Goal: Task Accomplishment & Management: Complete application form

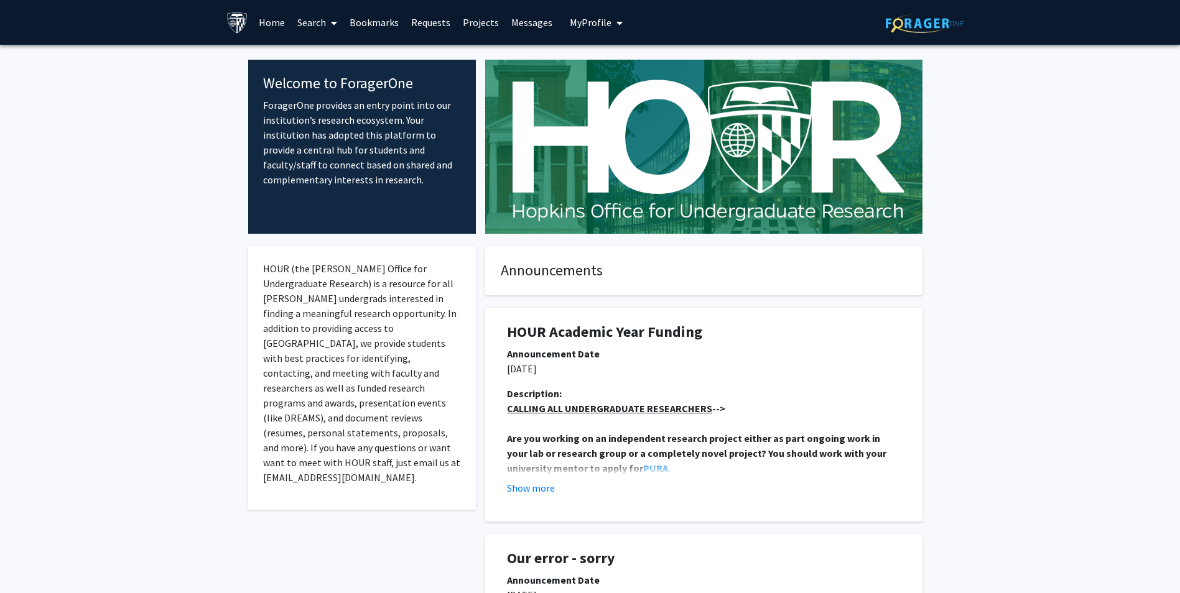
click at [438, 18] on link "Requests" at bounding box center [431, 23] width 52 height 44
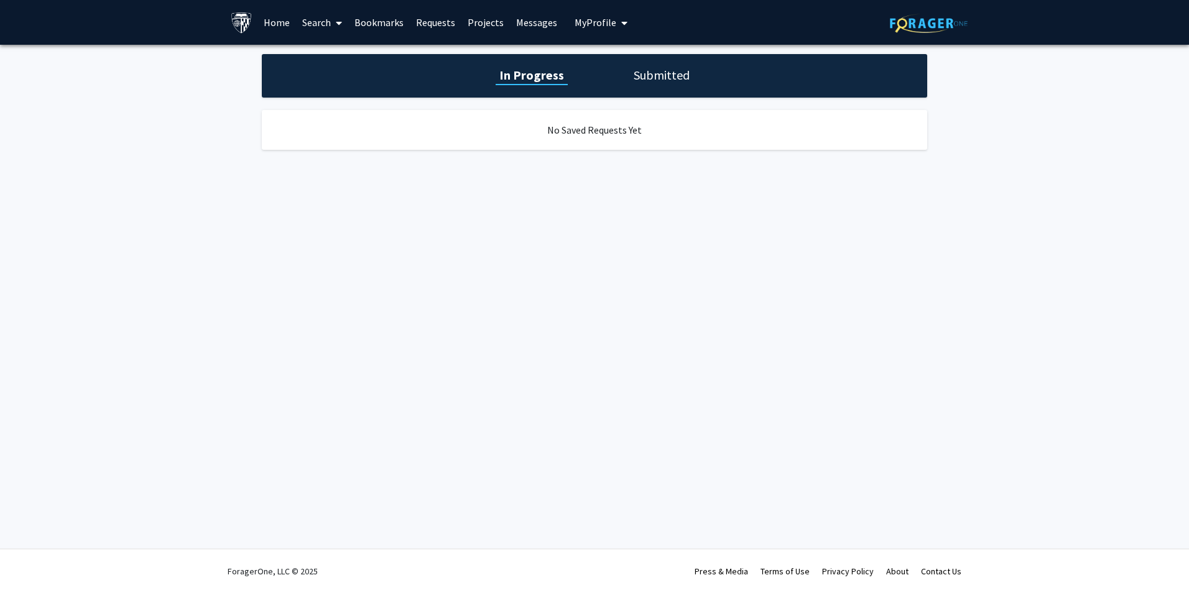
click at [633, 77] on h1 "Submitted" at bounding box center [661, 75] width 63 height 17
click at [537, 71] on h1 "In Progress" at bounding box center [530, 75] width 67 height 17
click at [669, 78] on h1 "Submitted" at bounding box center [661, 75] width 63 height 17
click at [279, 17] on link "Home" at bounding box center [276, 23] width 39 height 44
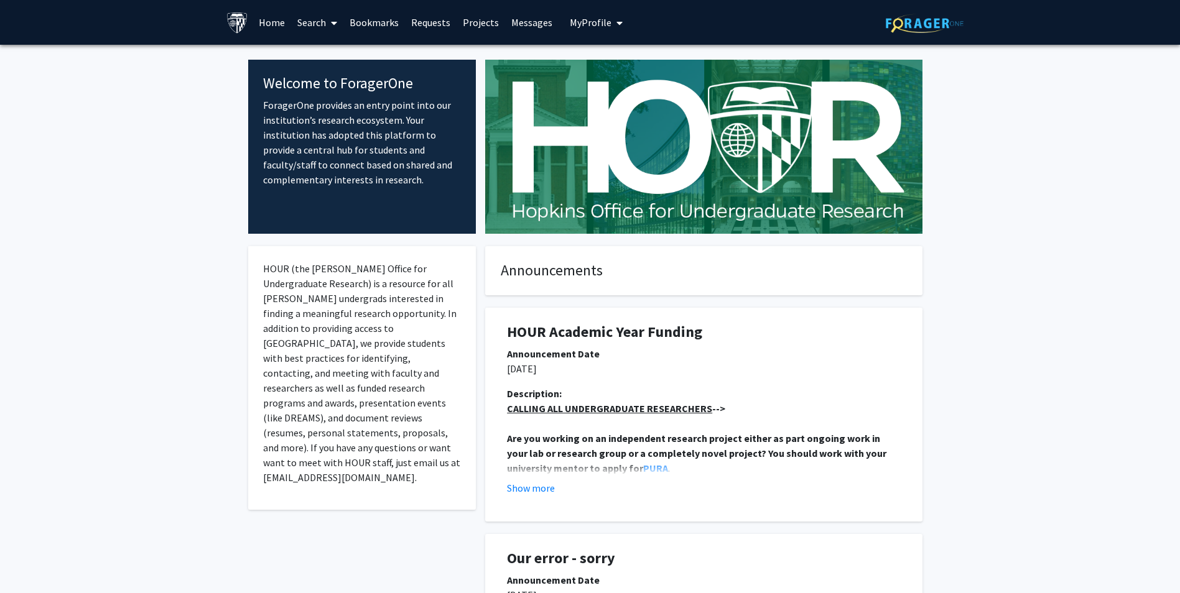
click at [611, 19] on span "My profile dropdown to access profile and logout" at bounding box center [616, 23] width 11 height 44
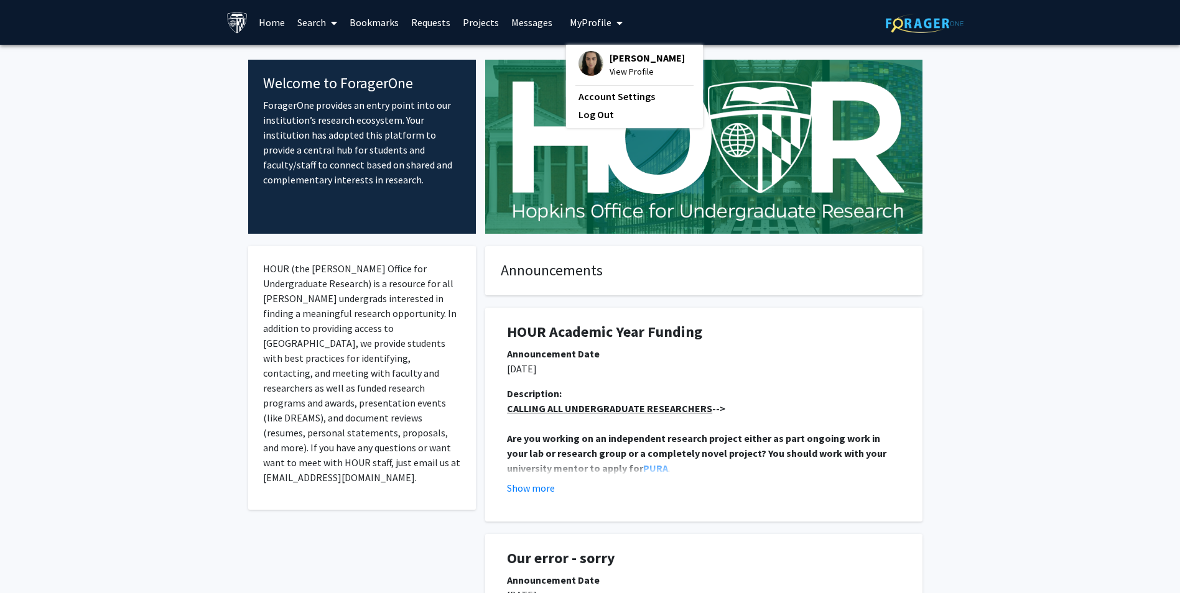
click at [625, 62] on span "[PERSON_NAME]" at bounding box center [647, 58] width 75 height 14
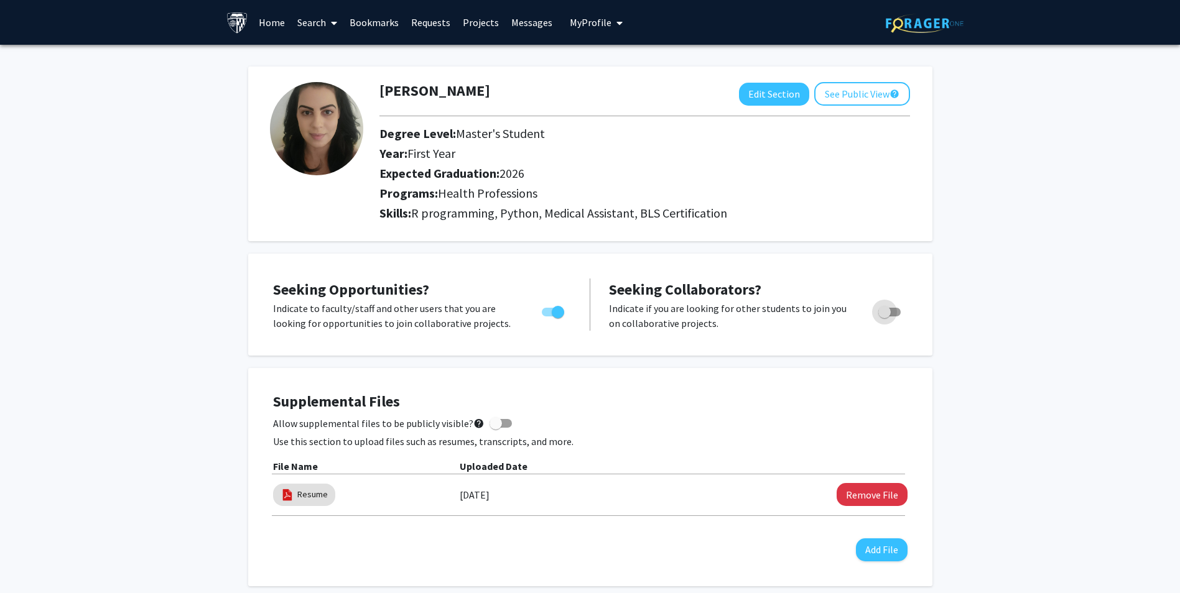
click at [889, 308] on span "Toggle" at bounding box center [884, 312] width 12 height 12
click at [884, 317] on input "Would you like to receive other student requests to work with you?" at bounding box center [884, 317] width 1 height 1
checkbox input "true"
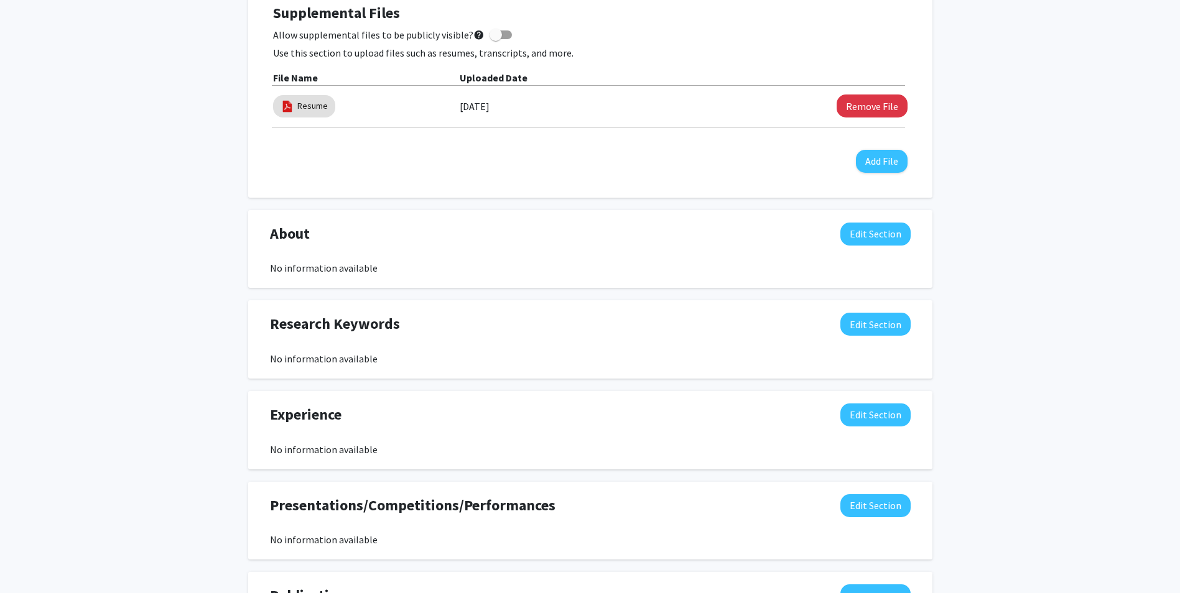
scroll to position [560, 0]
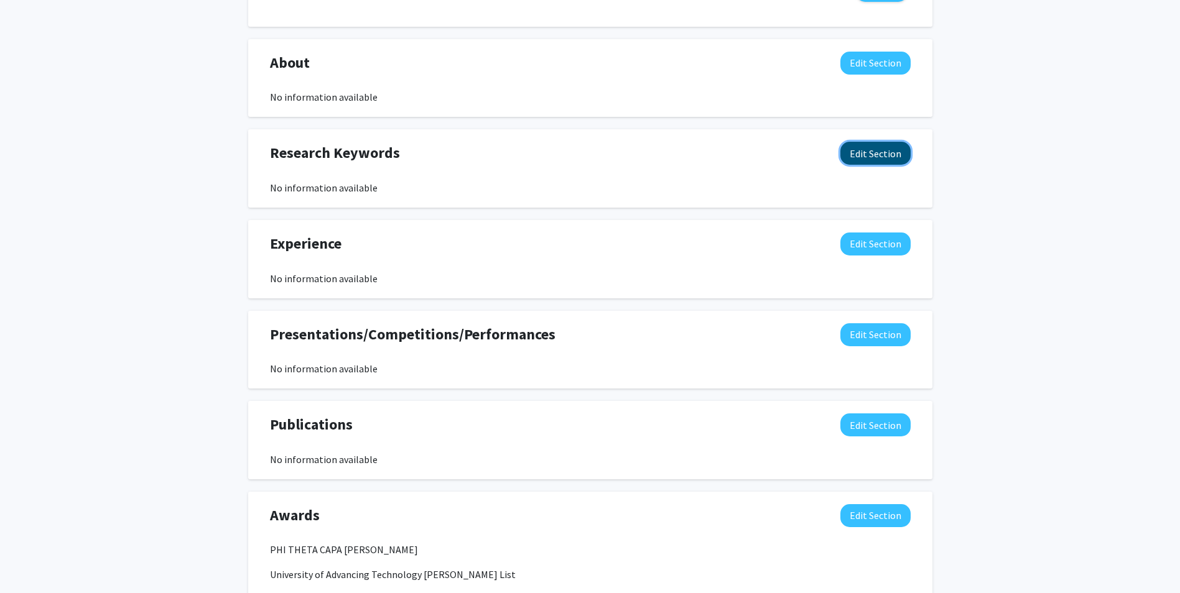
click at [895, 150] on button "Edit Section" at bounding box center [875, 153] width 70 height 23
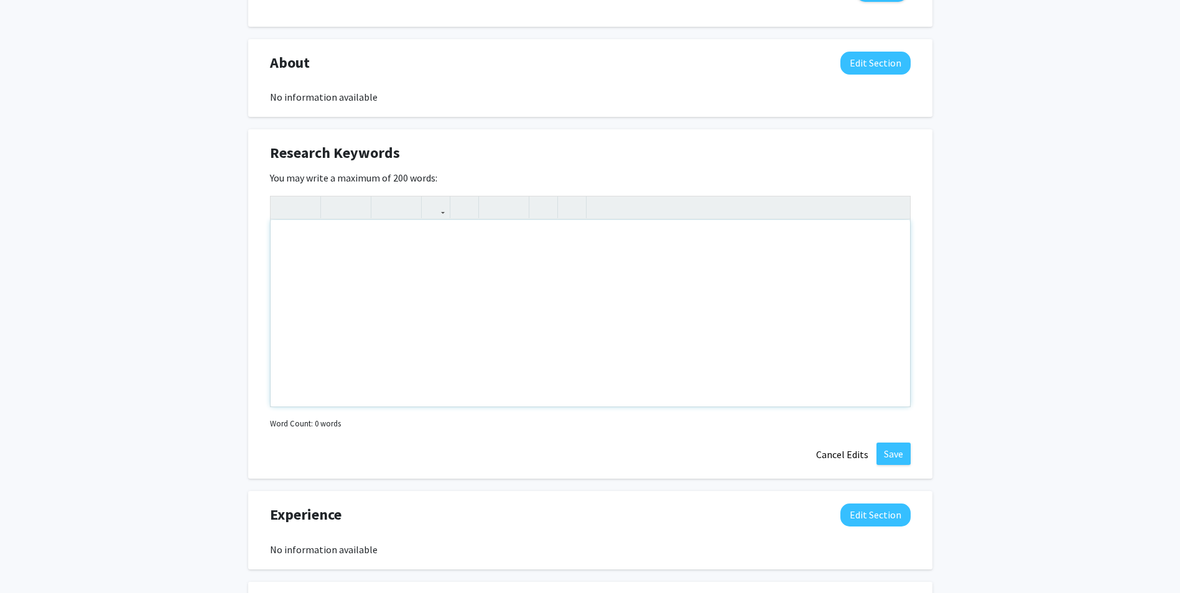
click at [386, 262] on div "Note to users with screen readers: Please deactivate our accessibility plugin f…" at bounding box center [590, 313] width 639 height 187
type textarea "Robotics, Prosthetics, Neuroengineering"
click at [895, 451] on button "Save" at bounding box center [893, 454] width 34 height 22
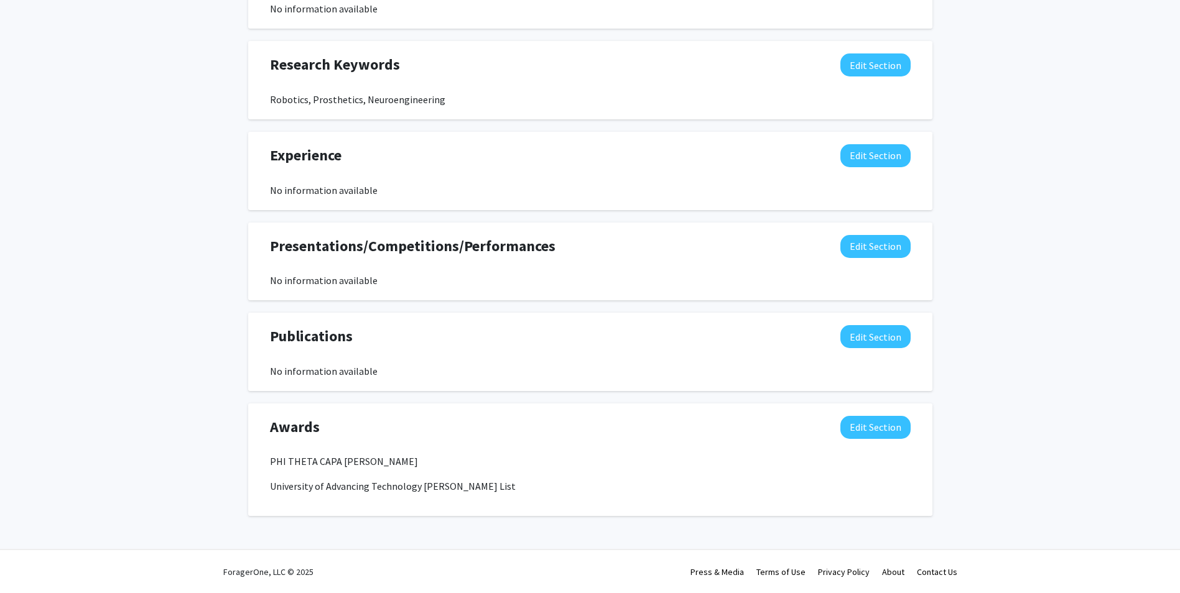
scroll to position [649, 0]
click at [886, 427] on button "Edit Section" at bounding box center [875, 426] width 70 height 23
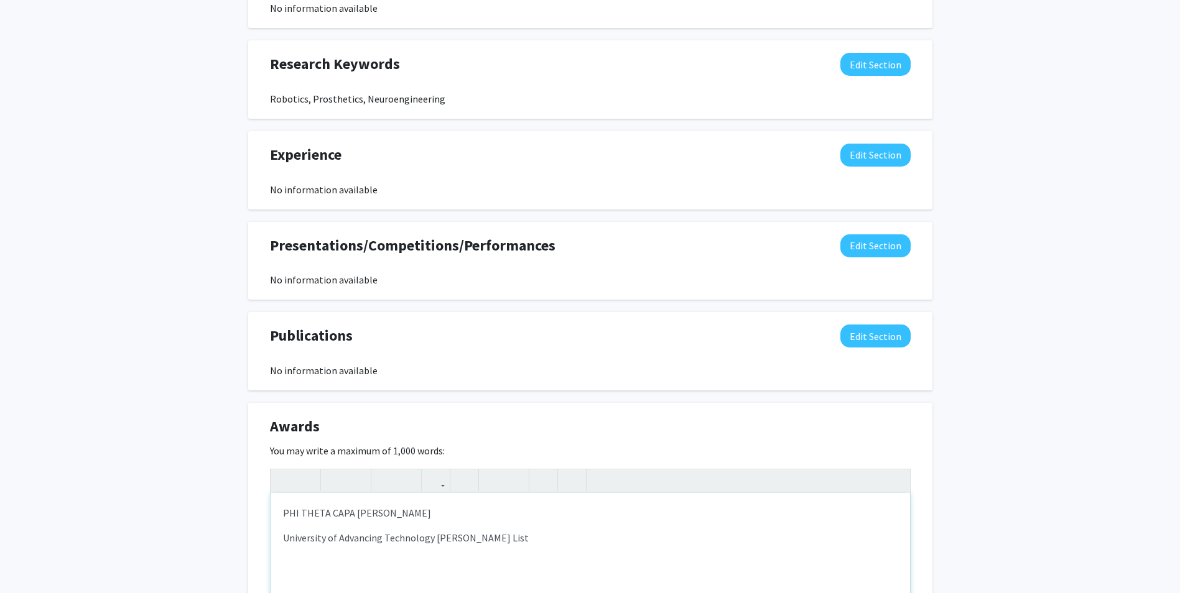
click at [513, 545] on p "University of Advancing Technology [PERSON_NAME] List" at bounding box center [590, 538] width 615 height 15
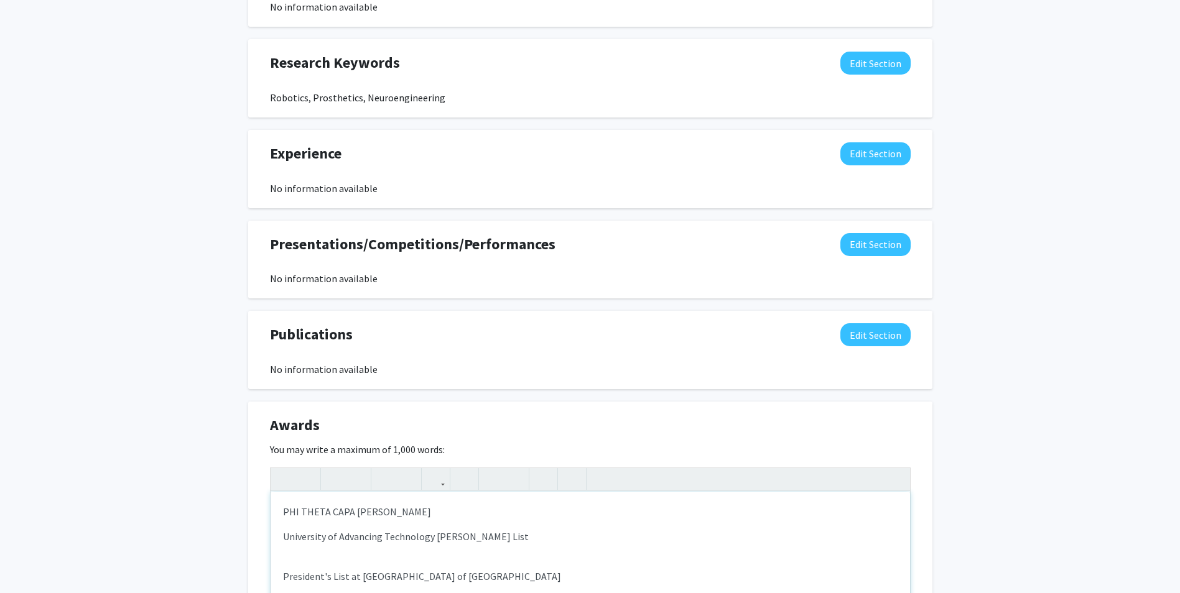
click at [386, 560] on div "PHI THETA CAPA [PERSON_NAME] University of Advancing Technology [PERSON_NAME] L…" at bounding box center [590, 585] width 639 height 187
type textarea "<p>PHI THETA CAPA [PERSON_NAME]</p><p>University of Advancing Technology [PERSO…"
click at [1004, 468] on div "[PERSON_NAME] Edit Section See Public View help Degree Level: Master's Student …" at bounding box center [590, 93] width 1180 height 1396
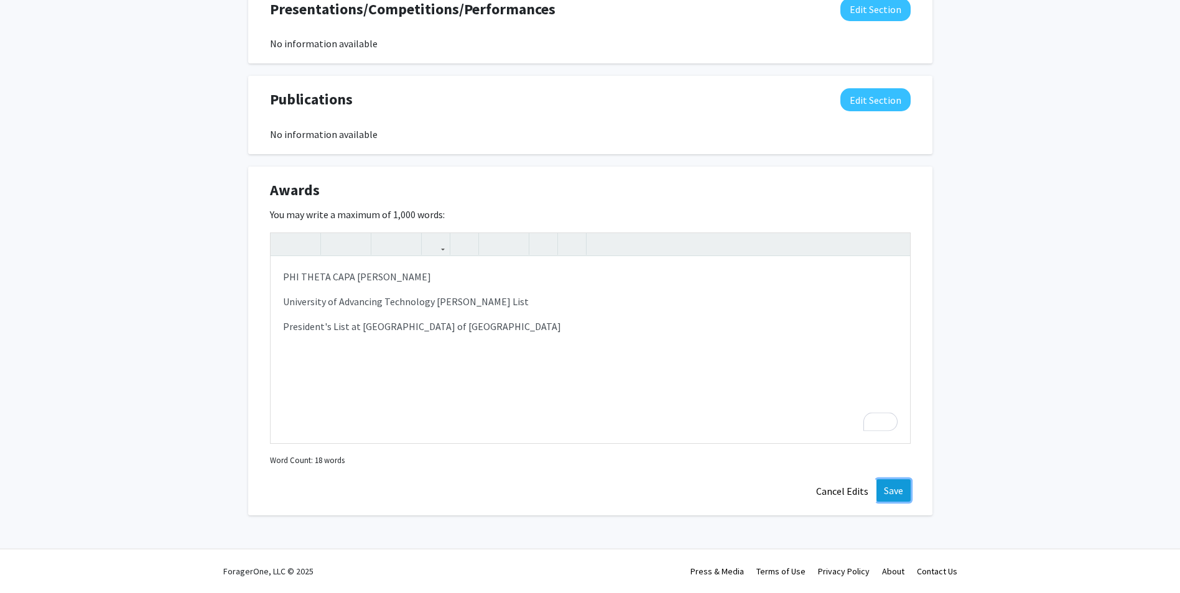
click at [895, 491] on button "Save" at bounding box center [893, 491] width 34 height 22
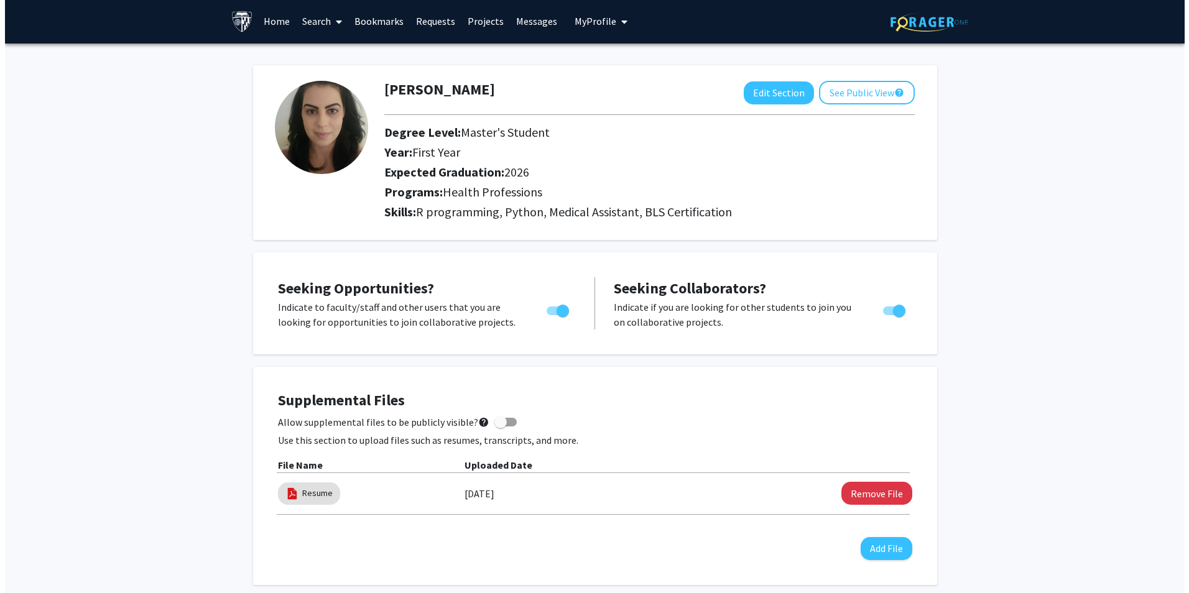
scroll to position [0, 0]
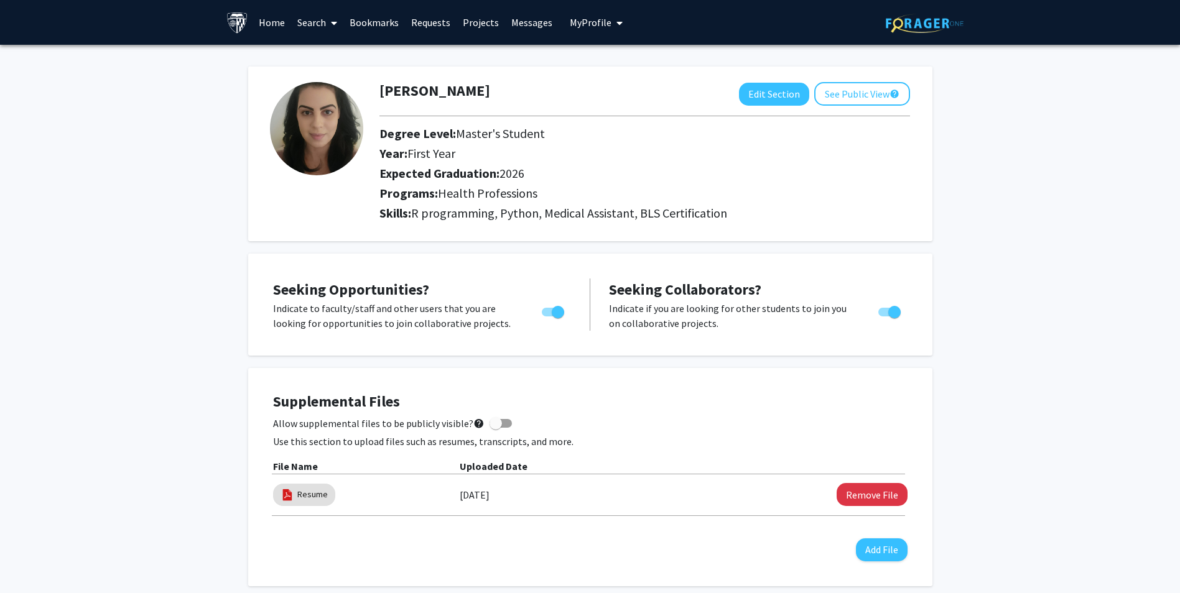
click at [468, 22] on link "Projects" at bounding box center [481, 23] width 49 height 44
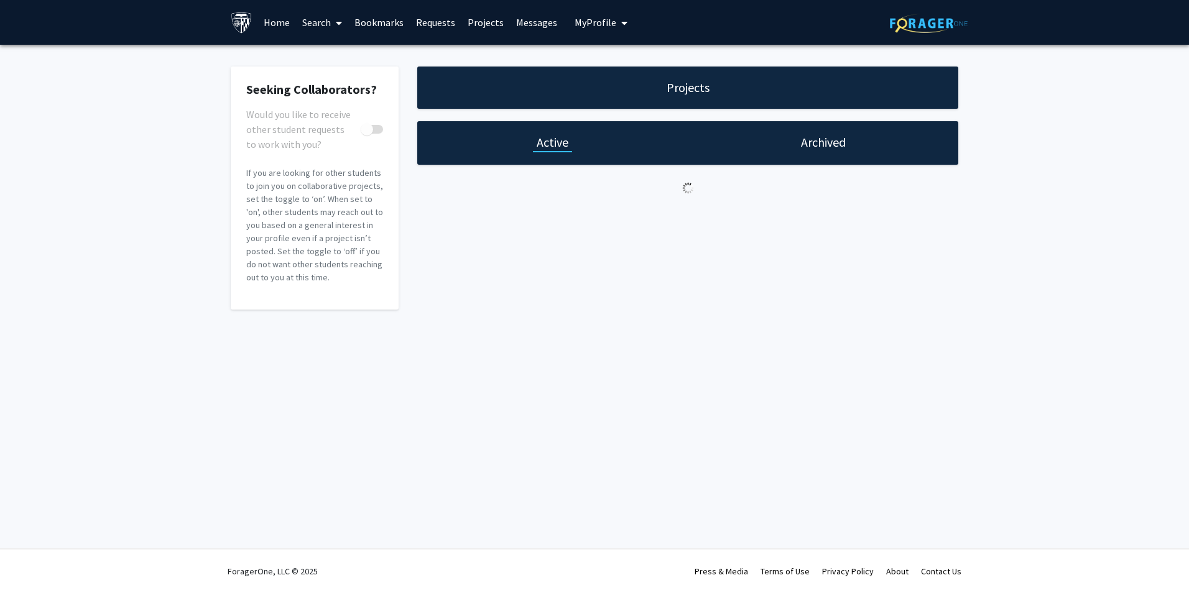
checkbox input "true"
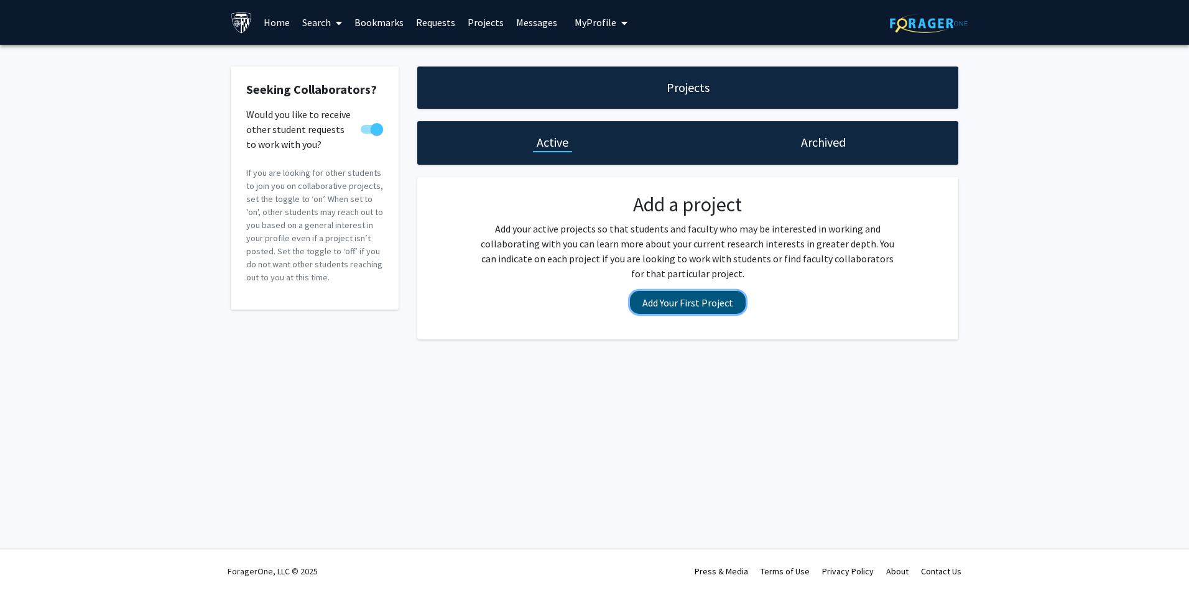
click at [696, 304] on button "Add Your First Project" at bounding box center [688, 302] width 116 height 23
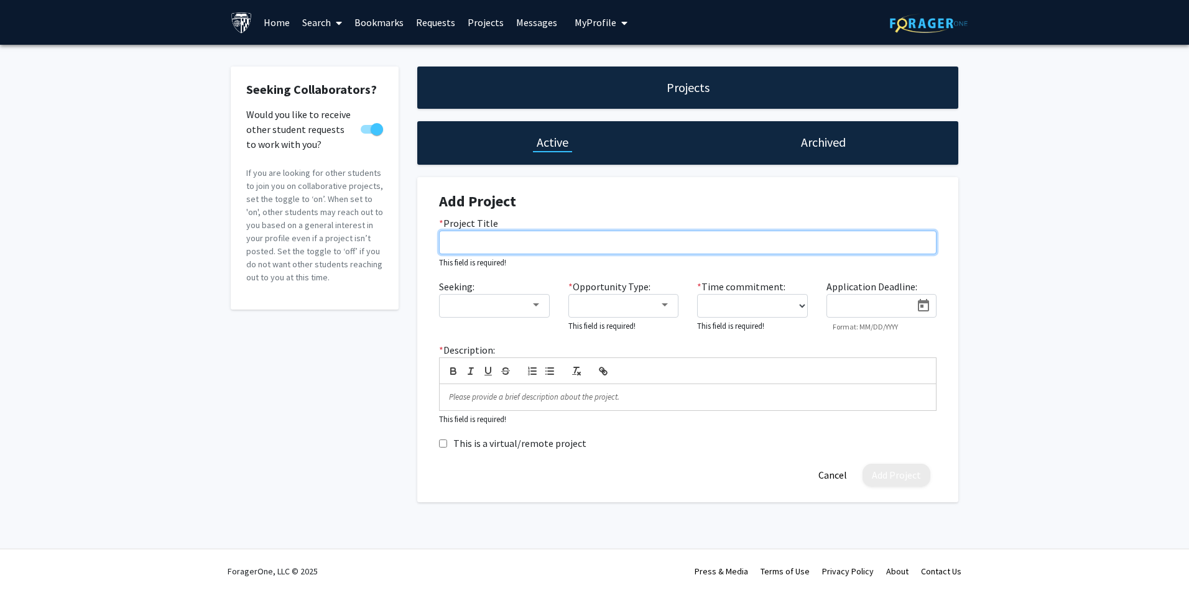
click at [457, 244] on input "* Project Title" at bounding box center [688, 243] width 498 height 24
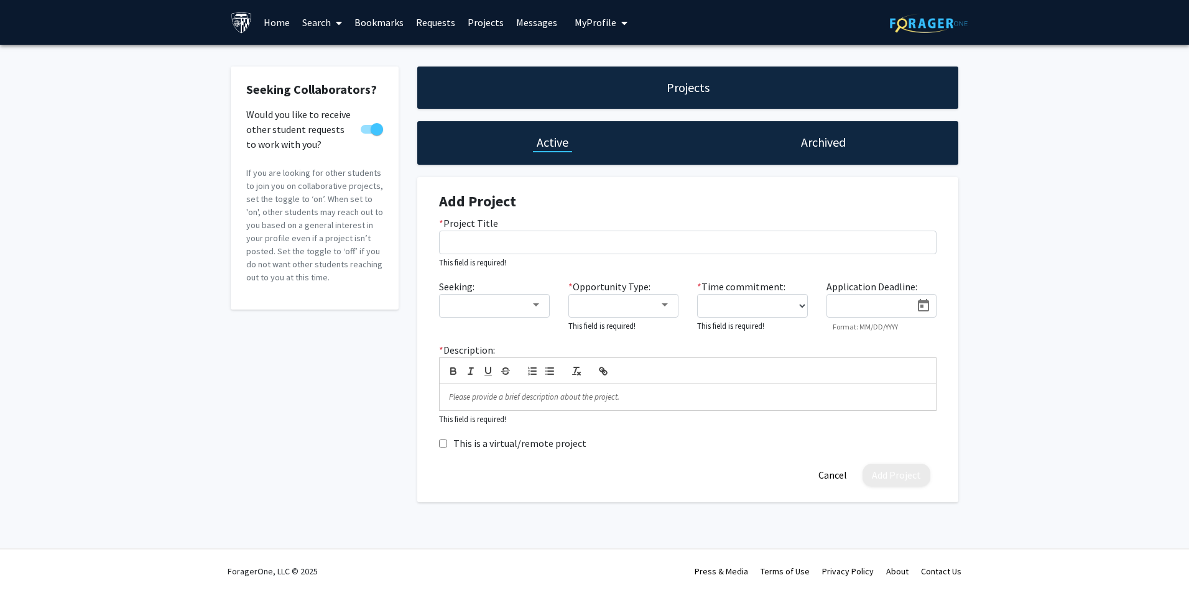
drag, startPoint x: 457, startPoint y: 244, endPoint x: 384, endPoint y: 411, distance: 182.2
click at [384, 411] on div "Seeking Collaborators? Would you like to receive other student requests to work…" at bounding box center [314, 285] width 187 height 436
click at [529, 307] on div at bounding box center [488, 305] width 83 height 15
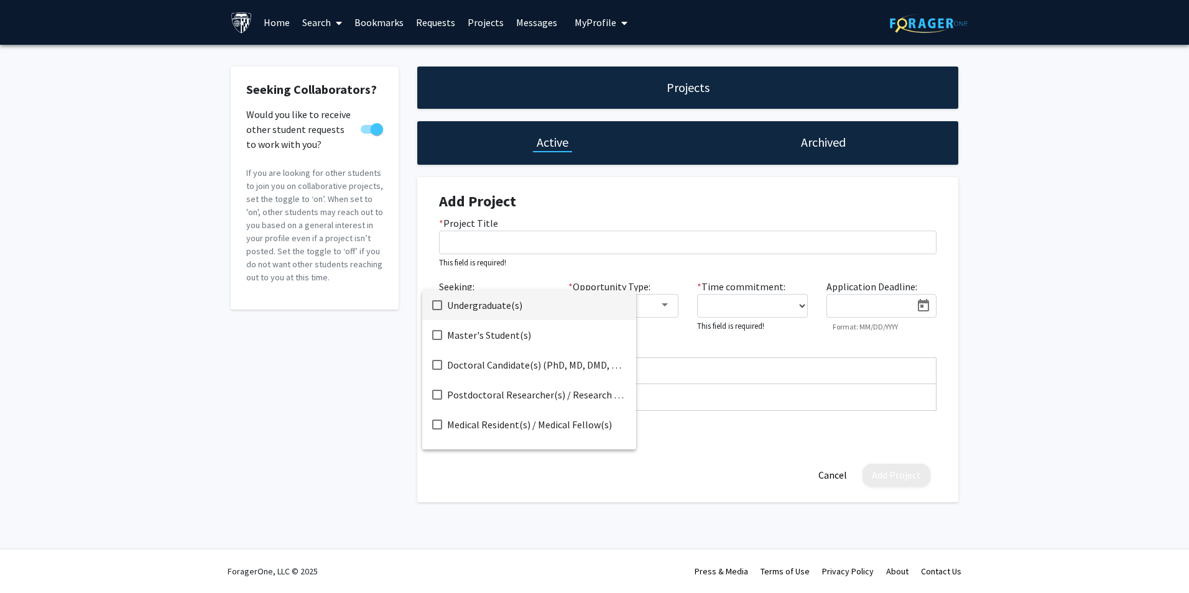
click at [440, 302] on mat-pseudo-checkbox at bounding box center [437, 305] width 10 height 10
click at [442, 330] on mat-pseudo-checkbox at bounding box center [437, 335] width 10 height 10
click at [437, 362] on mat-pseudo-checkbox at bounding box center [437, 365] width 10 height 10
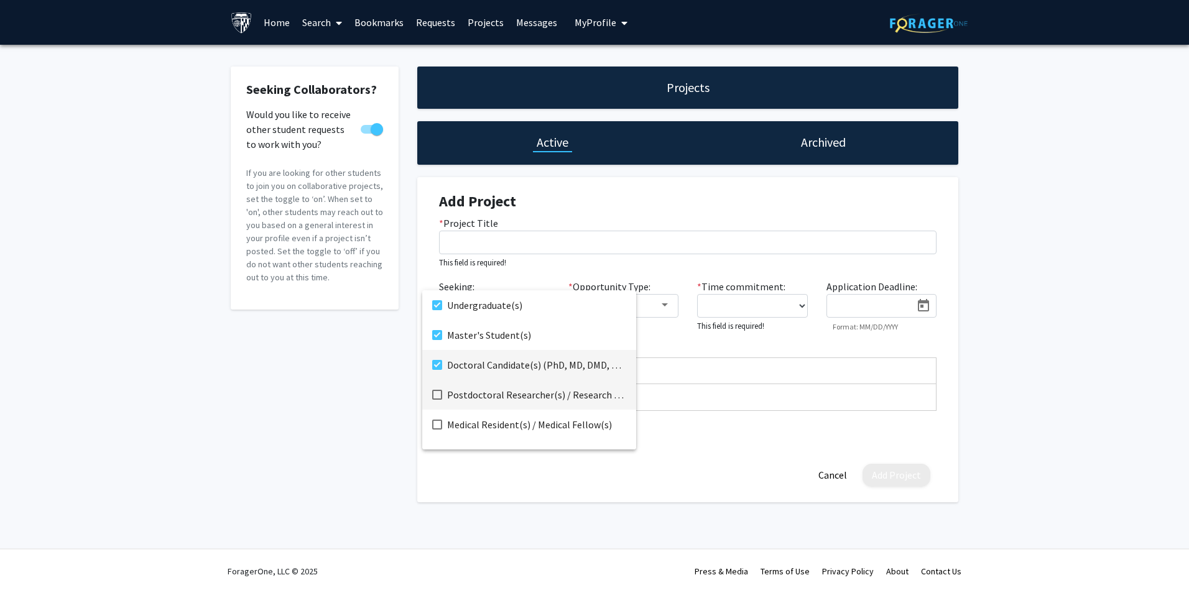
click at [437, 392] on mat-pseudo-checkbox at bounding box center [437, 395] width 10 height 10
click at [442, 425] on mat-pseudo-checkbox at bounding box center [437, 425] width 10 height 10
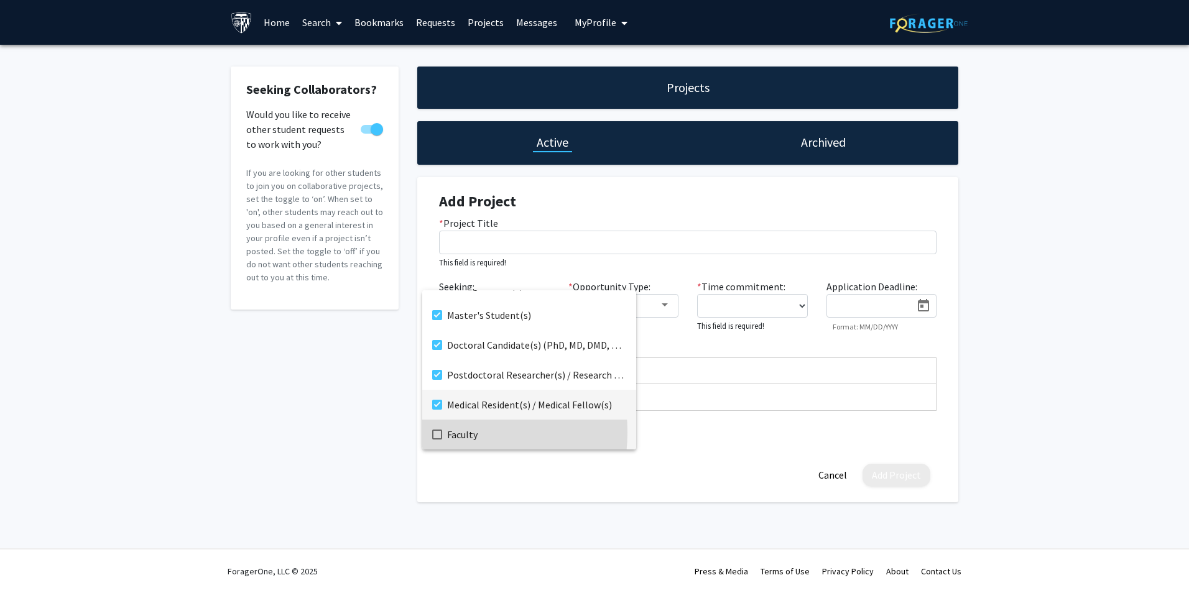
click at [437, 432] on mat-pseudo-checkbox at bounding box center [437, 435] width 10 height 10
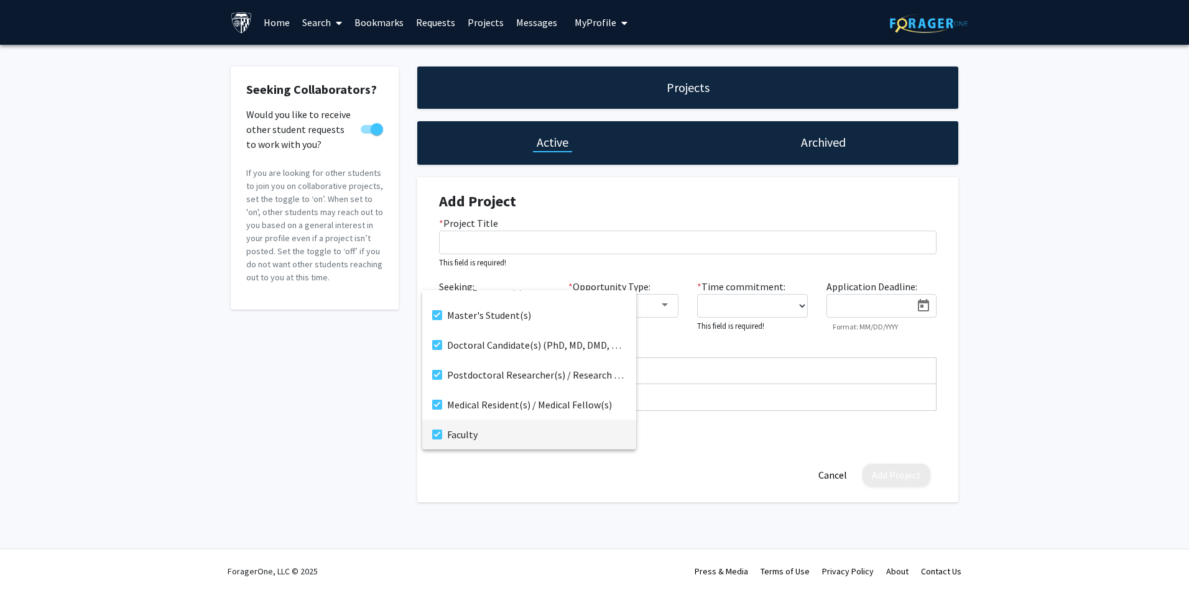
click at [718, 453] on div at bounding box center [594, 296] width 1189 height 593
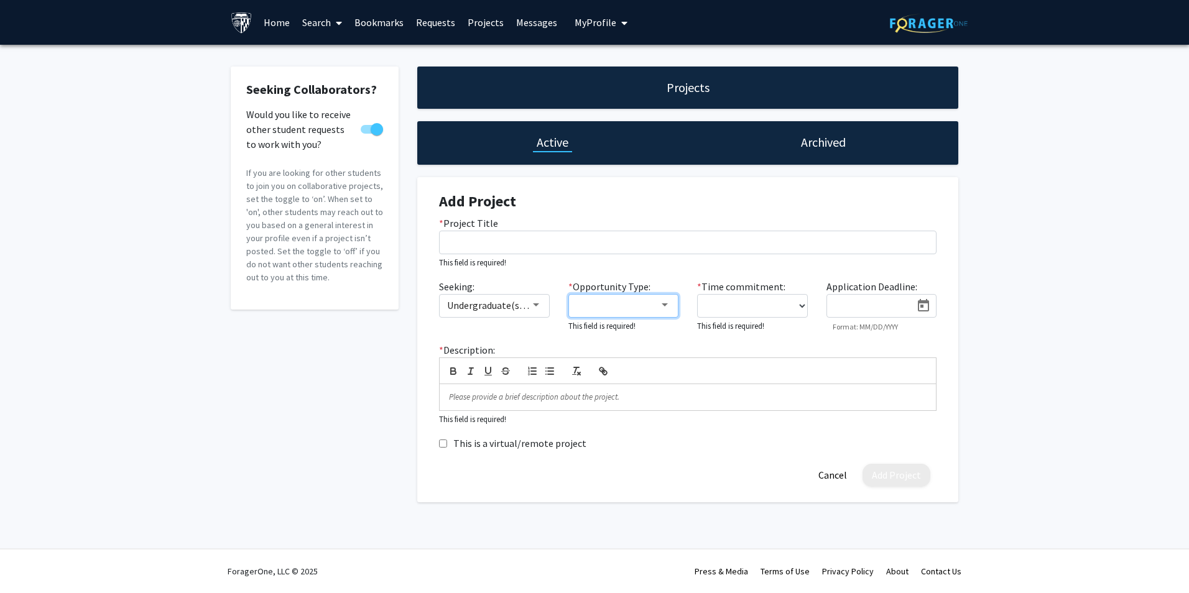
click at [638, 303] on div at bounding box center [618, 305] width 83 height 15
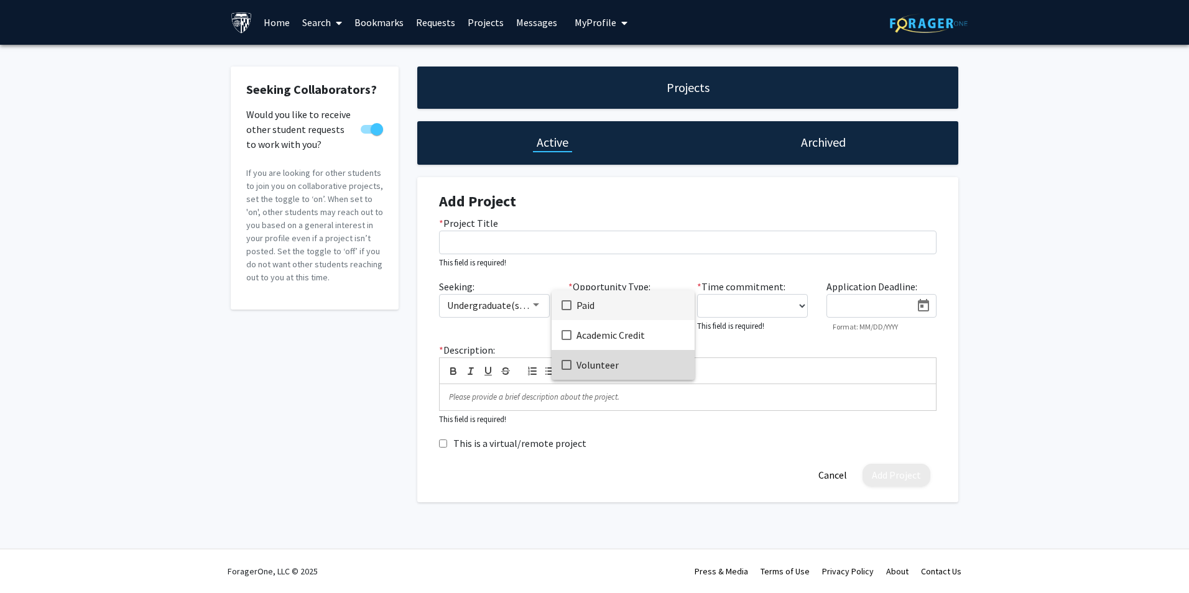
click at [655, 372] on span "Volunteer" at bounding box center [631, 365] width 108 height 30
click at [784, 356] on div at bounding box center [594, 296] width 1189 height 593
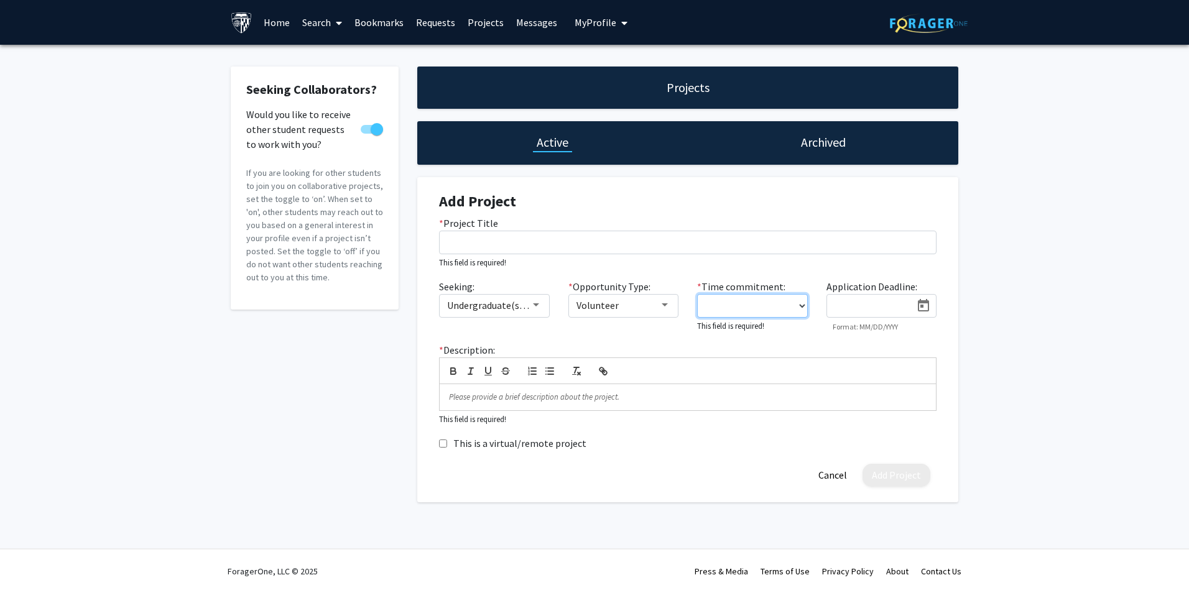
click at [774, 304] on select "0 - 5 hours/week 5 - 10 hours/week 10 - 15 hours/week 15 - 20 hours/week 20 - 3…" at bounding box center [752, 306] width 111 height 24
select select "0 - 5"
click at [697, 294] on select "0 - 5 hours/week 5 - 10 hours/week 10 - 15 hours/week 15 - 20 hours/week 20 - 3…" at bounding box center [752, 306] width 111 height 24
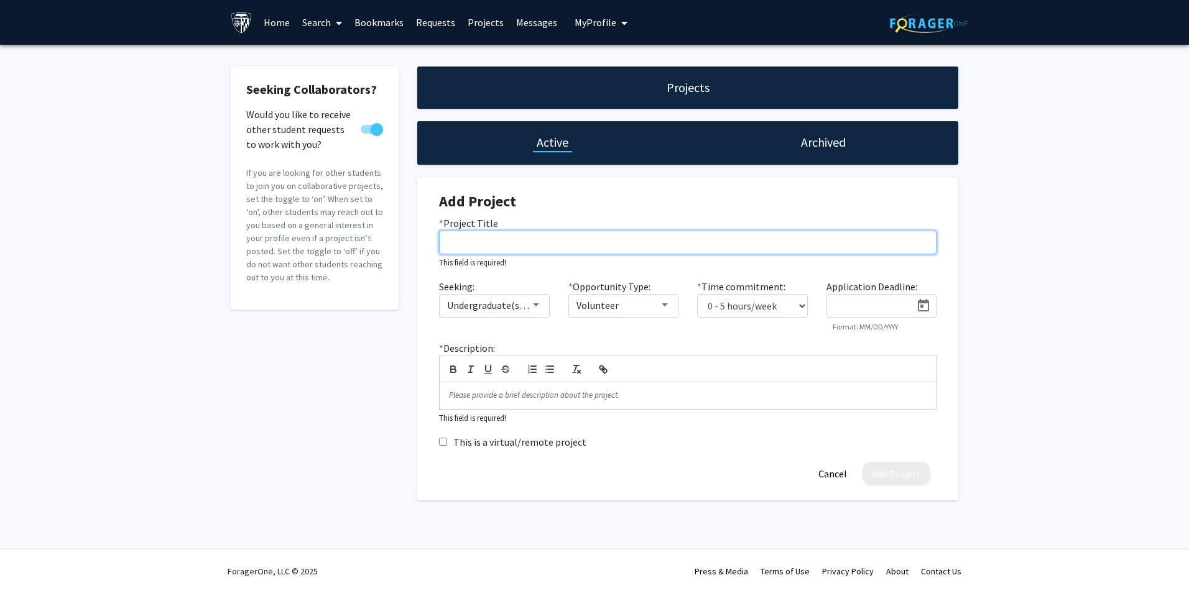
click at [465, 238] on input "* Project Title" at bounding box center [688, 243] width 498 height 24
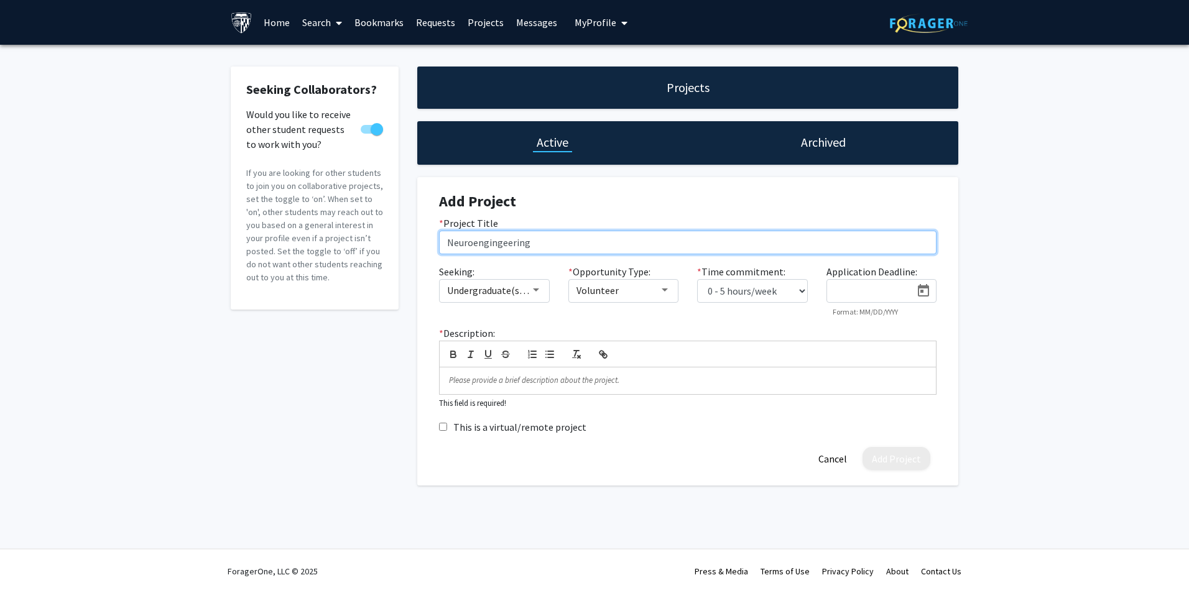
drag, startPoint x: 487, startPoint y: 240, endPoint x: 628, endPoint y: 244, distance: 141.3
click at [628, 244] on input "Neuroengingeering" at bounding box center [688, 243] width 498 height 24
click at [529, 243] on input "Neuroengineering" at bounding box center [688, 243] width 498 height 24
click at [578, 235] on input "Neuroengineering" at bounding box center [688, 243] width 498 height 24
type input "Neuroengineering: Synergy of the Human Nervous System and Robotic Prosthetics"
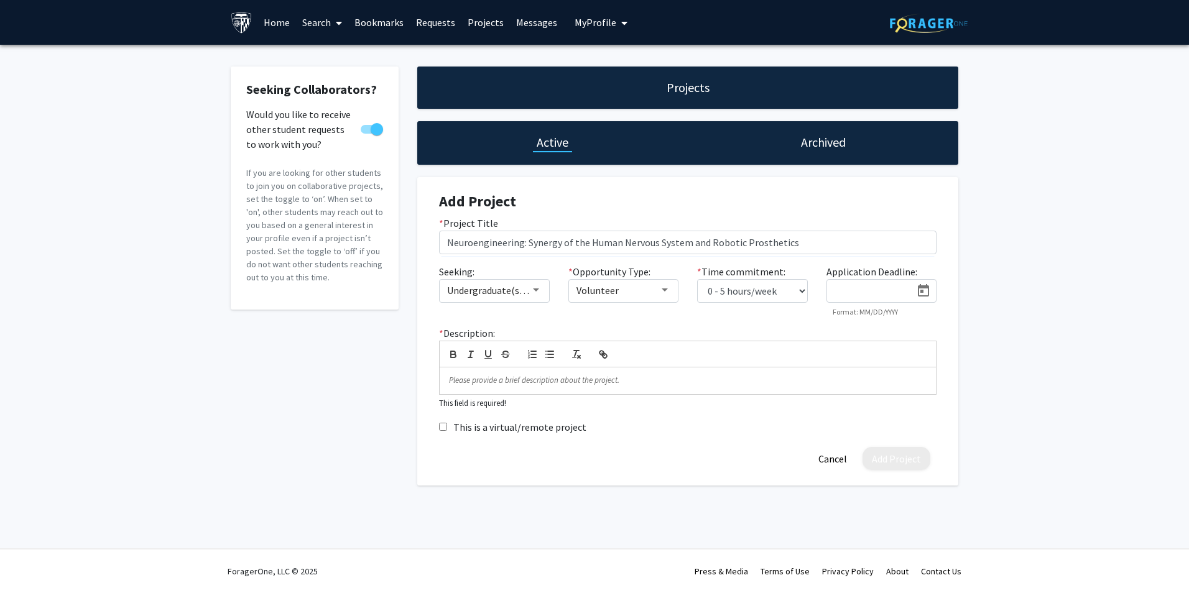
click at [751, 321] on div "Seeking: Undergraduate(s), Master's Student(s), Doctoral Candidate(s) (PhD, MD,…" at bounding box center [688, 295] width 516 height 62
click at [511, 382] on p at bounding box center [688, 380] width 478 height 11
click at [529, 382] on p "To enrich screen reader interactions, please activate Accessibility in Grammarl…" at bounding box center [688, 380] width 478 height 11
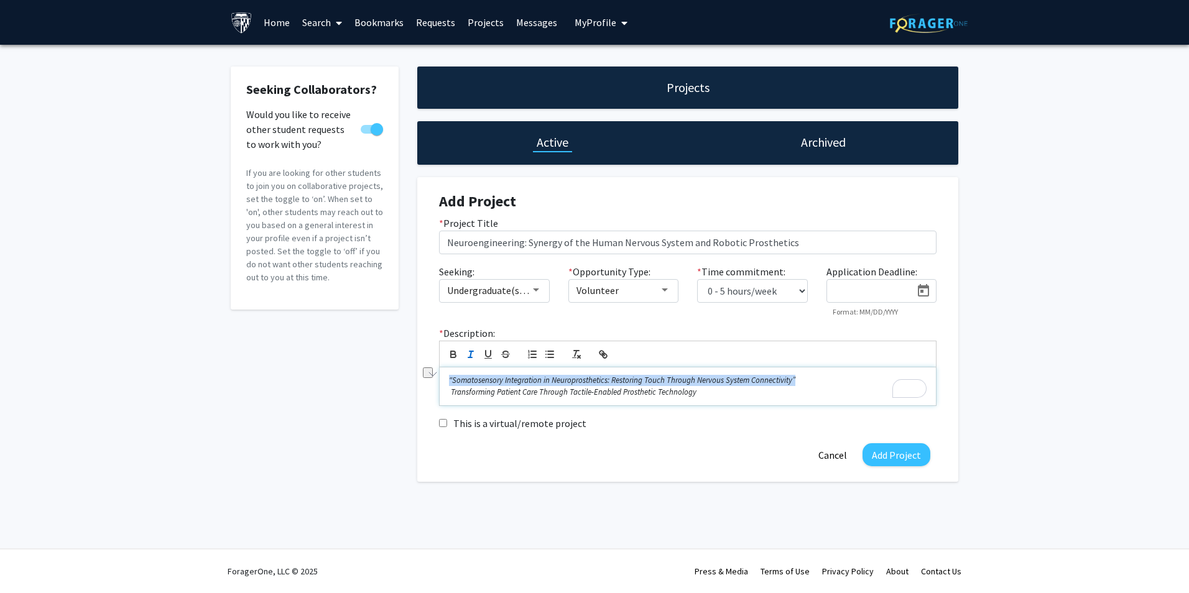
drag, startPoint x: 804, startPoint y: 384, endPoint x: 446, endPoint y: 379, distance: 357.7
click at [446, 379] on div "“Somatosensory Integration in Neuroprosthetics: Restoring Touch Through Nervous…" at bounding box center [688, 387] width 496 height 38
click at [732, 401] on div "“Somatosensory Integration in Neuroprosthetics: Restoring Touch Through Nervous…" at bounding box center [688, 387] width 496 height 38
drag, startPoint x: 726, startPoint y: 398, endPoint x: 443, endPoint y: 376, distance: 283.8
click at [443, 376] on div "* Description: “Somatosensory Integration in Neuroprosthetics: Restoring Touch …" at bounding box center [688, 366] width 516 height 80
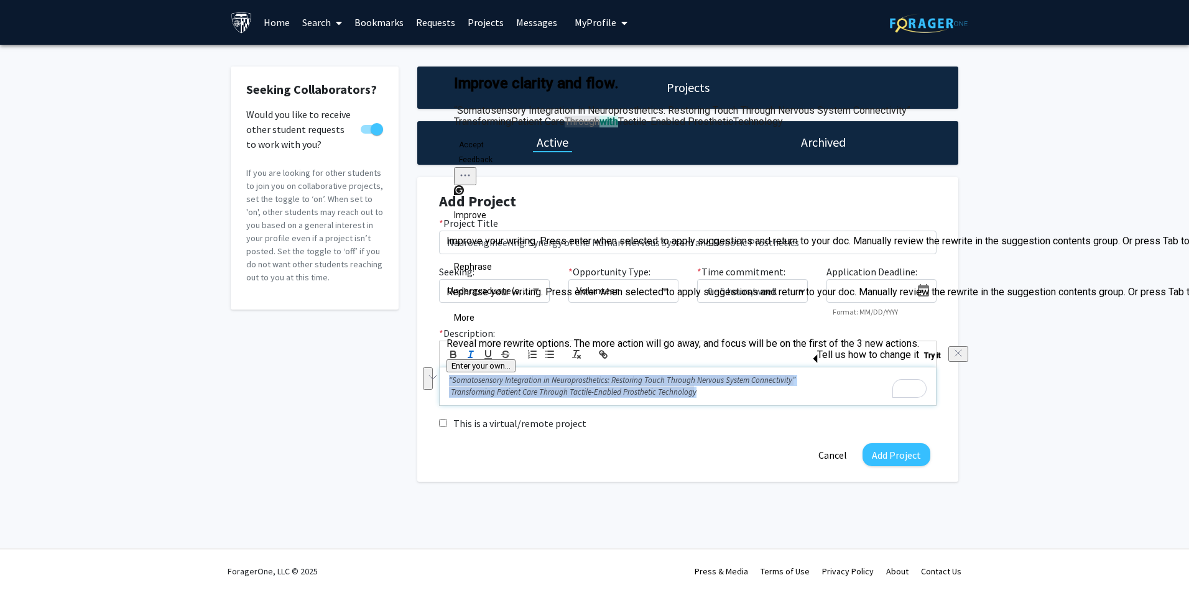
click at [700, 396] on p "Transforming Patient Care Through Tactile-Enabled Prosthetic Technology" at bounding box center [688, 392] width 478 height 11
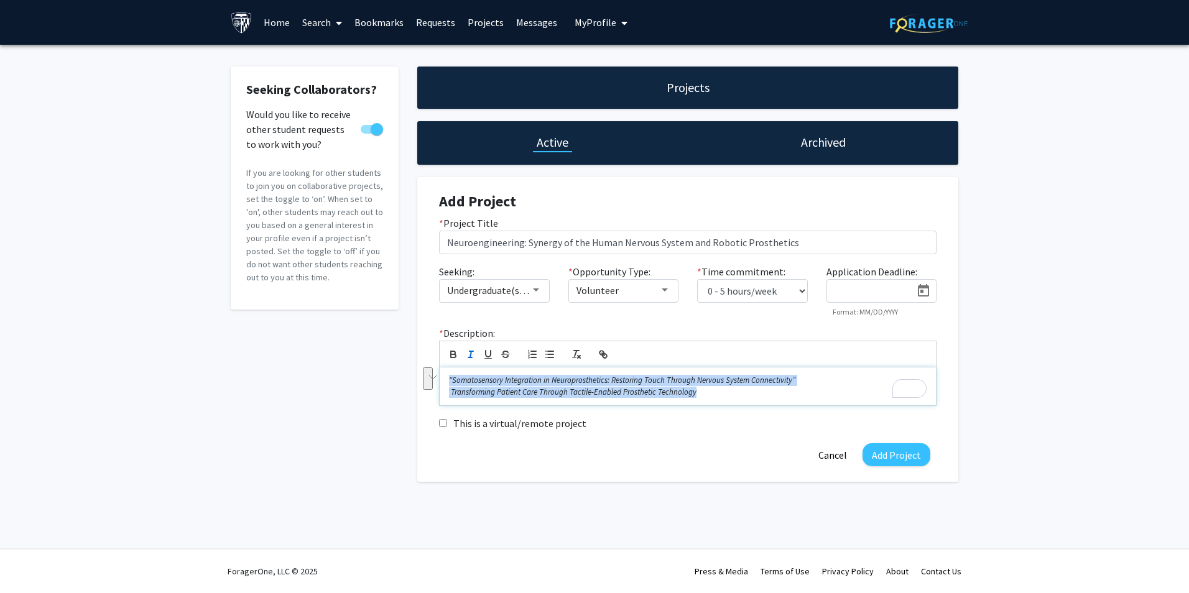
drag, startPoint x: 693, startPoint y: 395, endPoint x: 415, endPoint y: 379, distance: 279.1
click at [415, 379] on div "Projects Active Archived Add Project * Project Title Neuroengineering: Synergy …" at bounding box center [688, 274] width 560 height 415
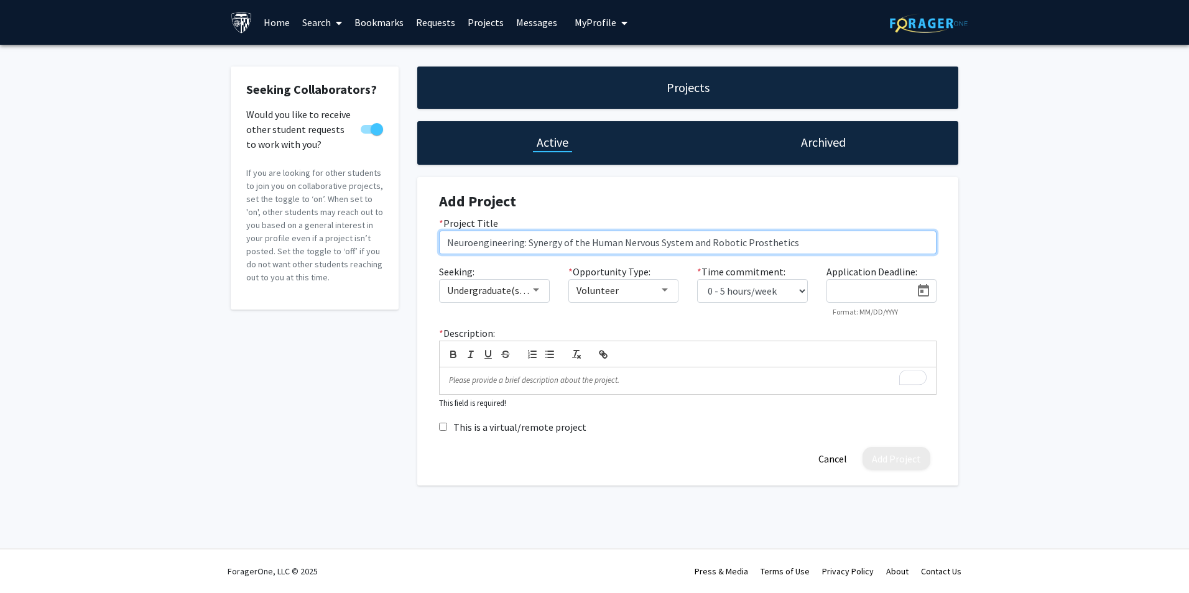
click at [597, 247] on input "Neuroengineering: Synergy of the Human Nervous System and Robotic Prosthetics" at bounding box center [688, 243] width 498 height 24
drag, startPoint x: 843, startPoint y: 241, endPoint x: 437, endPoint y: 249, distance: 406.2
click at [437, 249] on div "* Project Title Neuroengineering: Synergy of the Human Nervous System and Robot…" at bounding box center [688, 235] width 516 height 39
paste input "“Somatosensory Integration in Neuroprosthetics: Restoring Touch Through Nervous…"
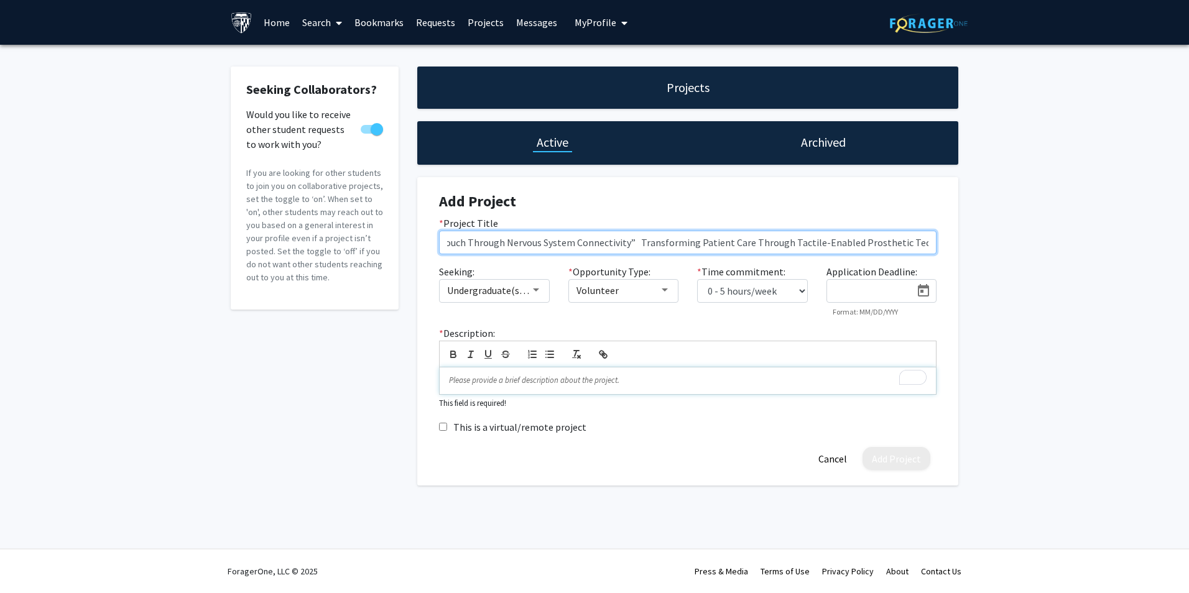
type input "“Somatosensory Integration in Neuroprosthetics: Restoring Touch Through Nervous…"
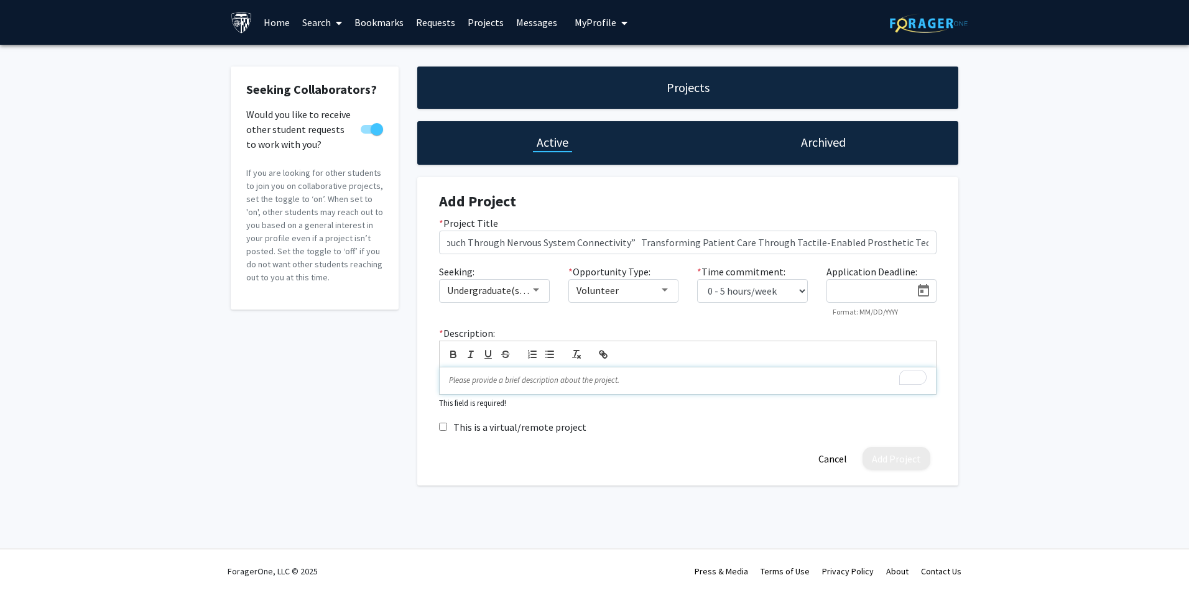
drag, startPoint x: 559, startPoint y: 385, endPoint x: 620, endPoint y: 375, distance: 62.4
click at [560, 384] on p "To enrich screen reader interactions, please activate Accessibility in Grammarl…" at bounding box center [688, 380] width 478 height 11
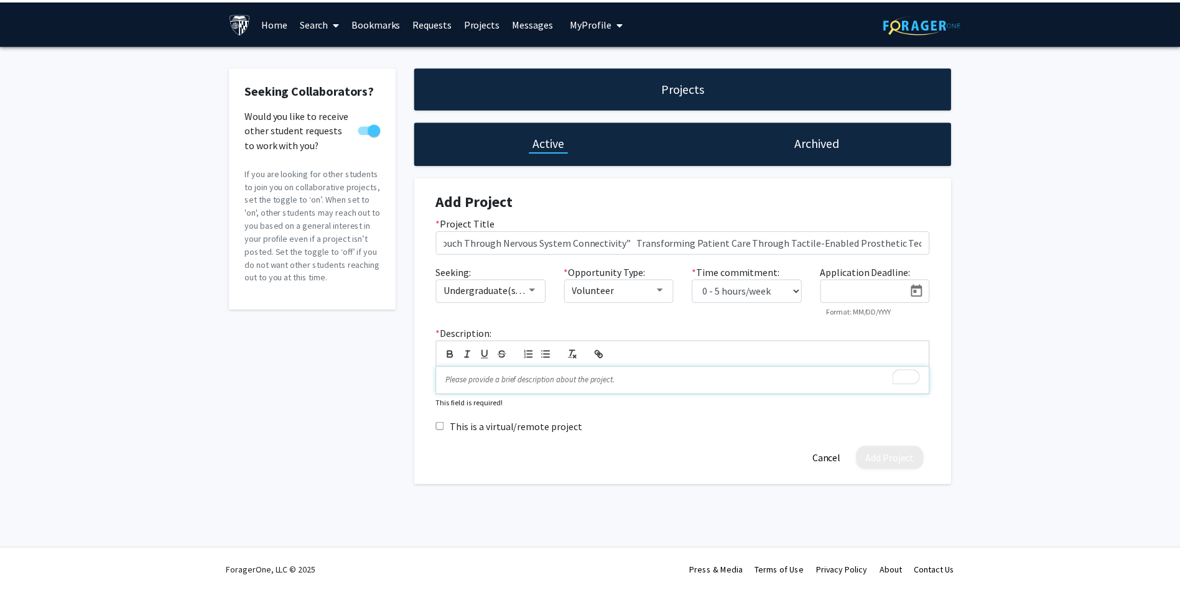
scroll to position [0, 0]
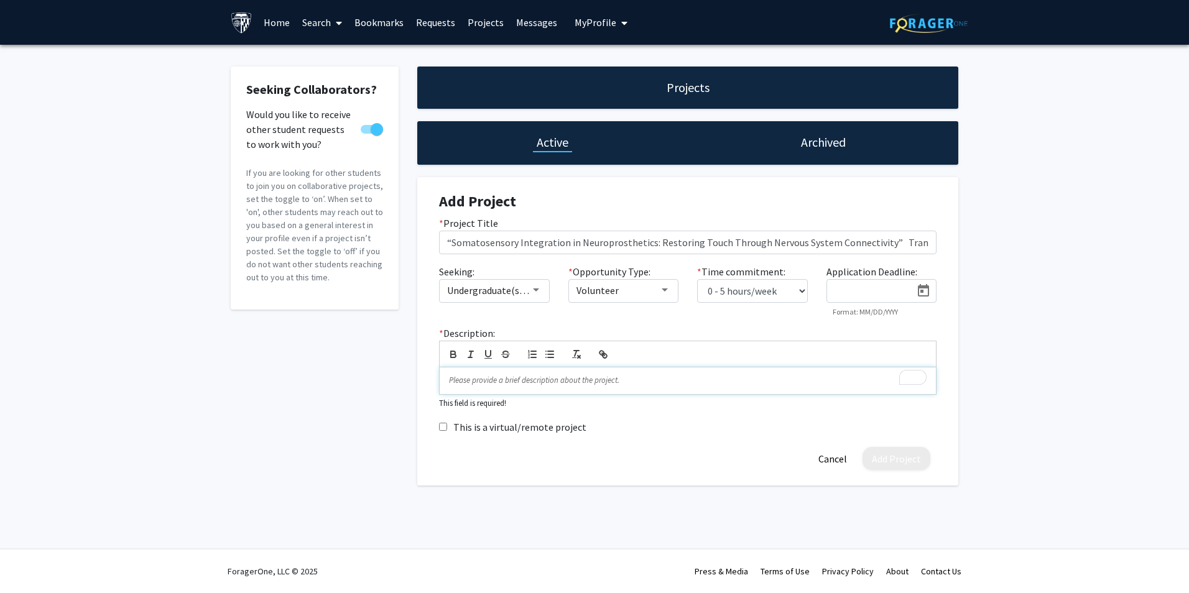
click at [453, 384] on p "To enrich screen reader interactions, please activate Accessibility in Grammarl…" at bounding box center [688, 380] width 478 height 11
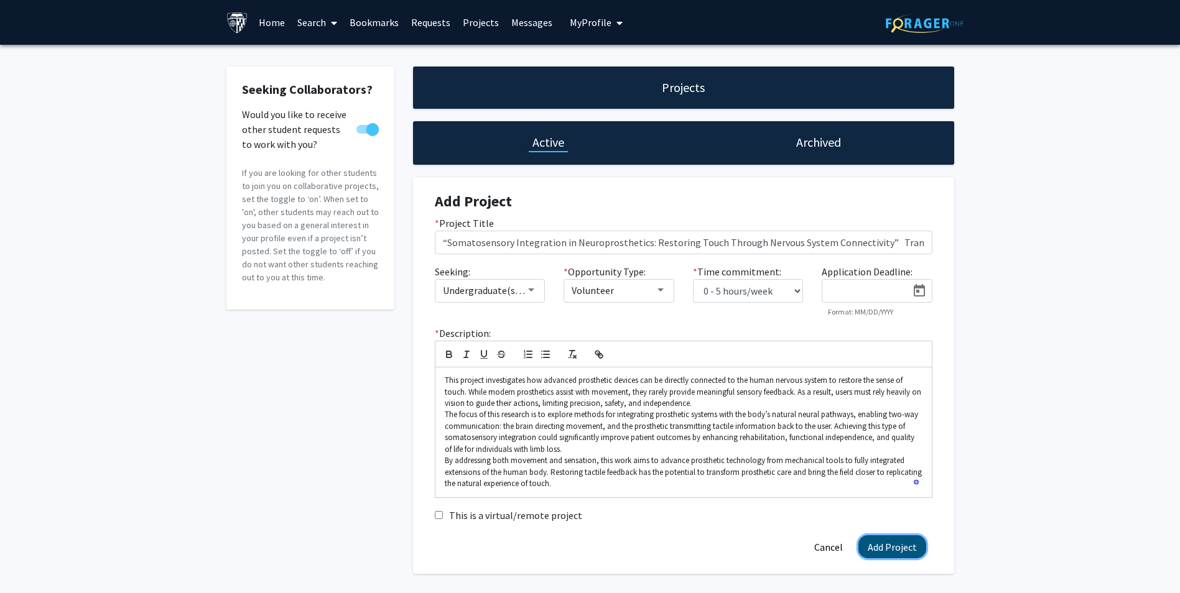
click at [887, 543] on button "Add Project" at bounding box center [892, 547] width 68 height 23
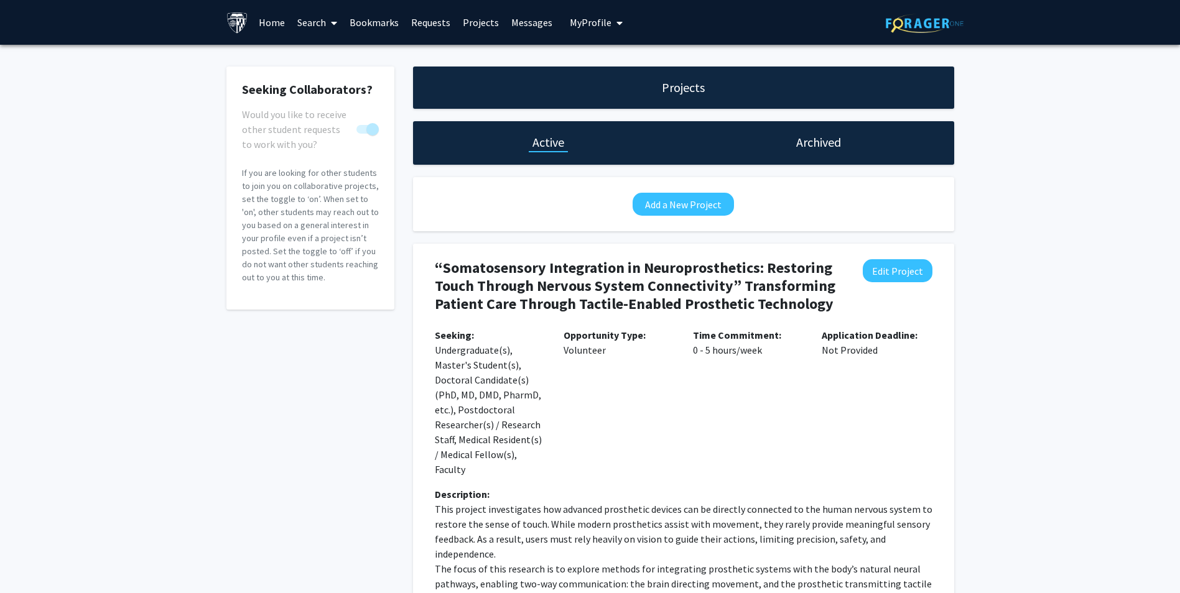
click at [501, 346] on p "Seeking: Undergraduate(s), Master's Student(s), Doctoral Candidate(s) (PhD, MD,…" at bounding box center [490, 402] width 111 height 149
click at [520, 24] on link "Messages" at bounding box center [531, 23] width 53 height 44
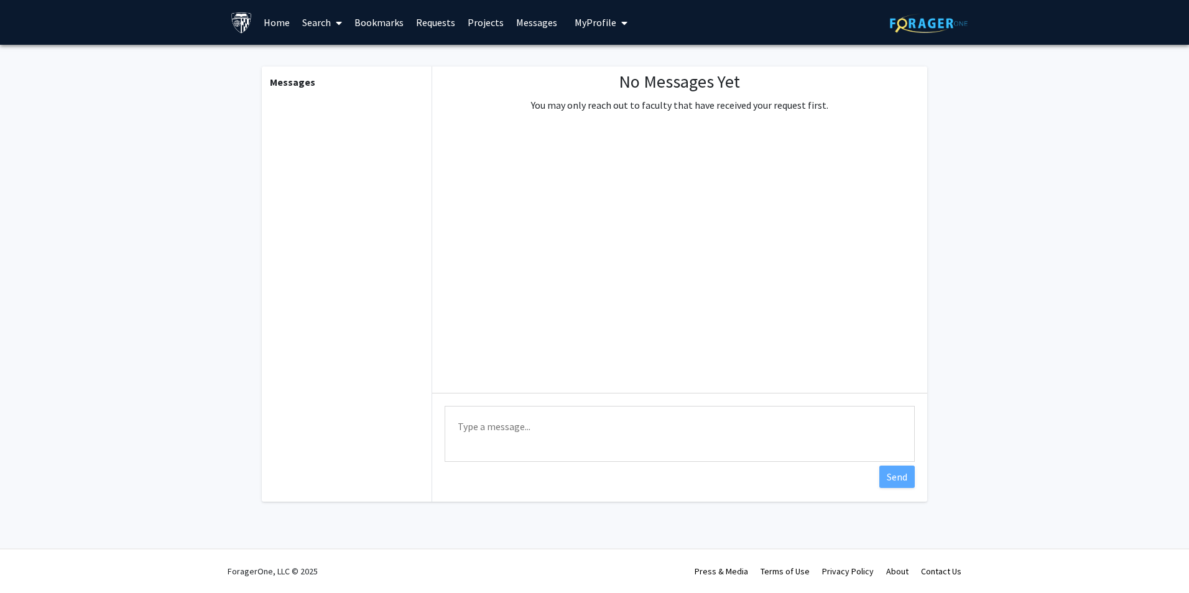
click at [488, 25] on link "Projects" at bounding box center [486, 23] width 49 height 44
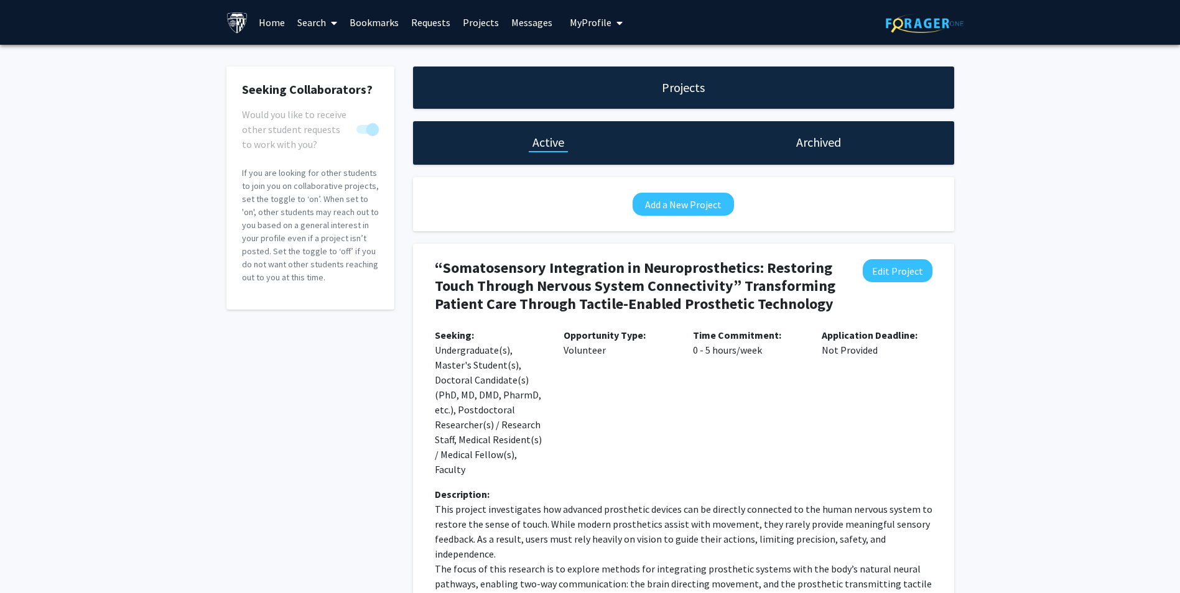
click at [437, 22] on link "Requests" at bounding box center [431, 23] width 52 height 44
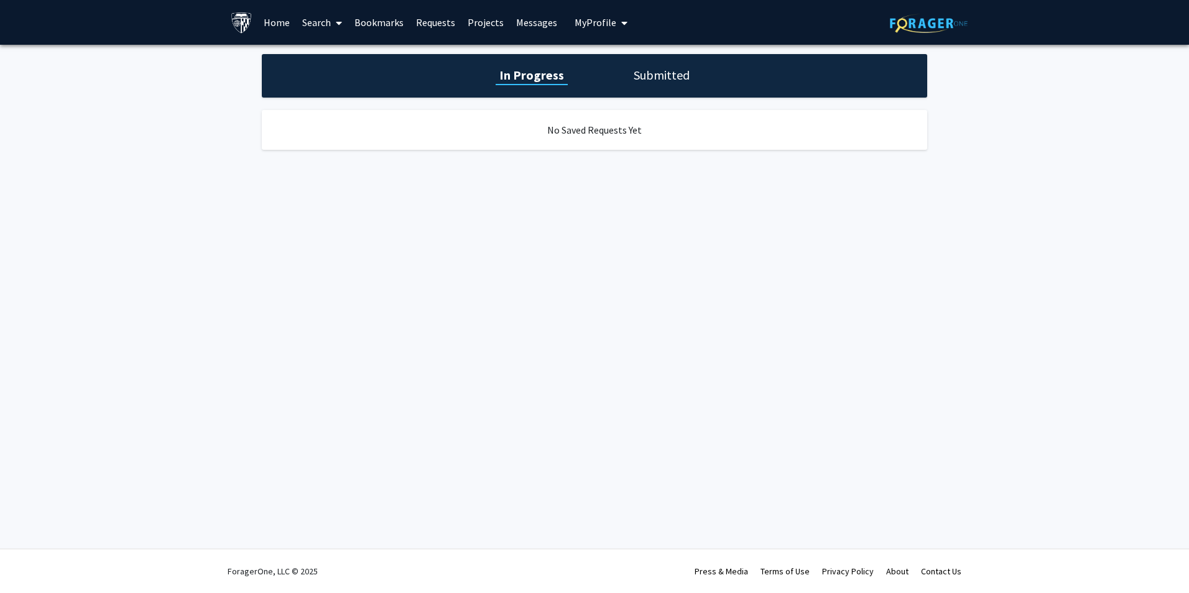
click at [385, 24] on link "Bookmarks" at bounding box center [379, 23] width 62 height 44
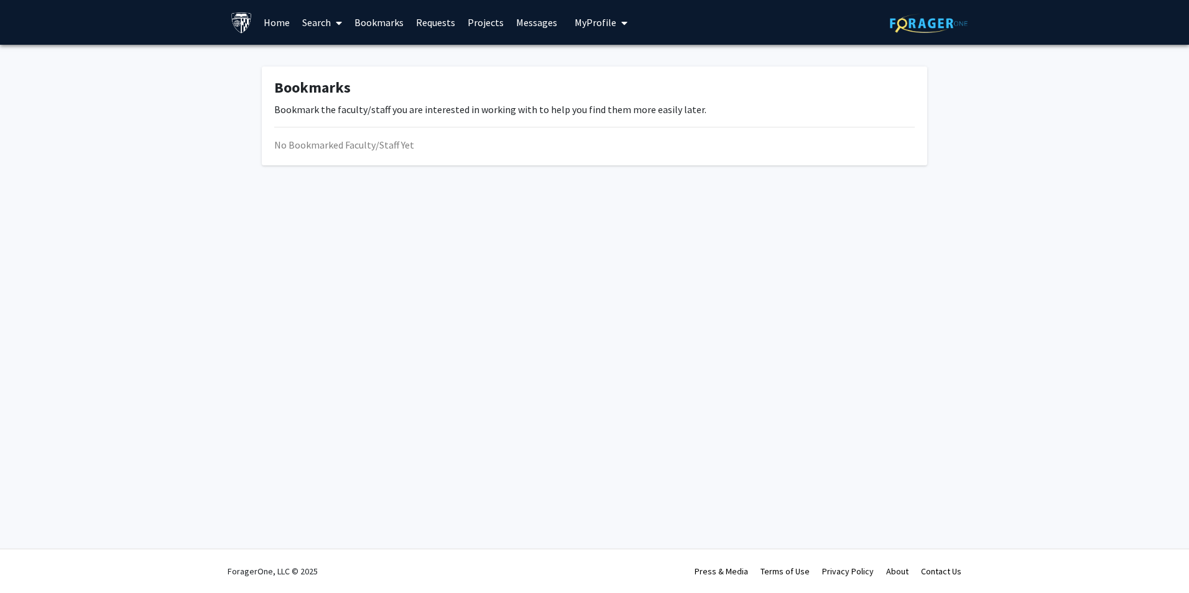
click at [325, 23] on link "Search" at bounding box center [322, 23] width 52 height 44
click at [358, 104] on span "Funding, Programs, & External Opportunities" at bounding box center [411, 107] width 231 height 25
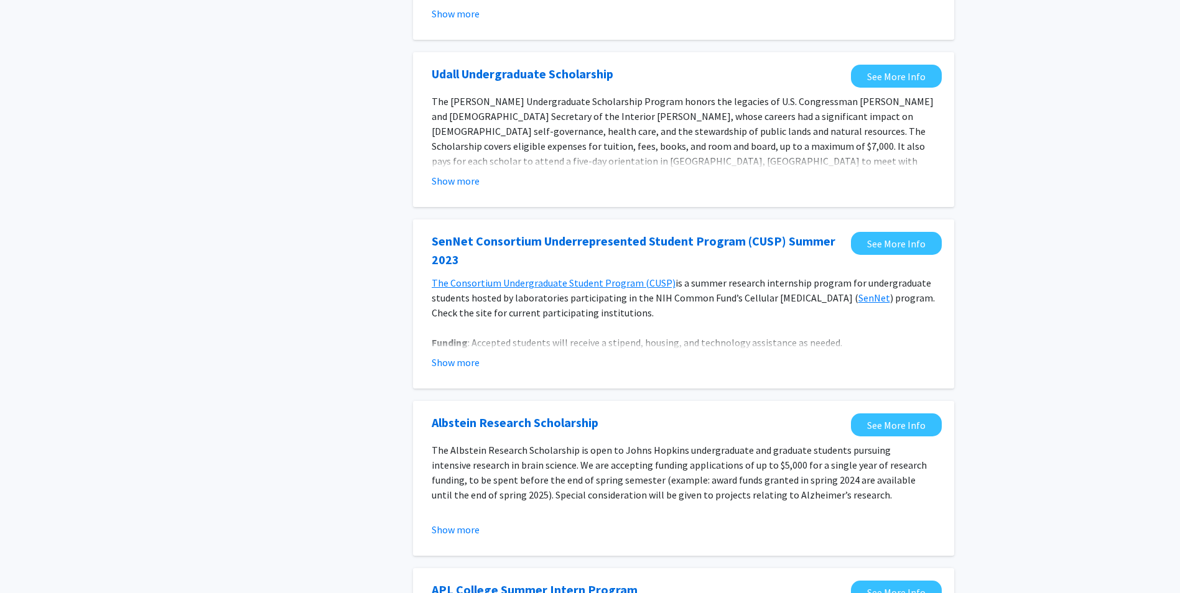
scroll to position [435, 0]
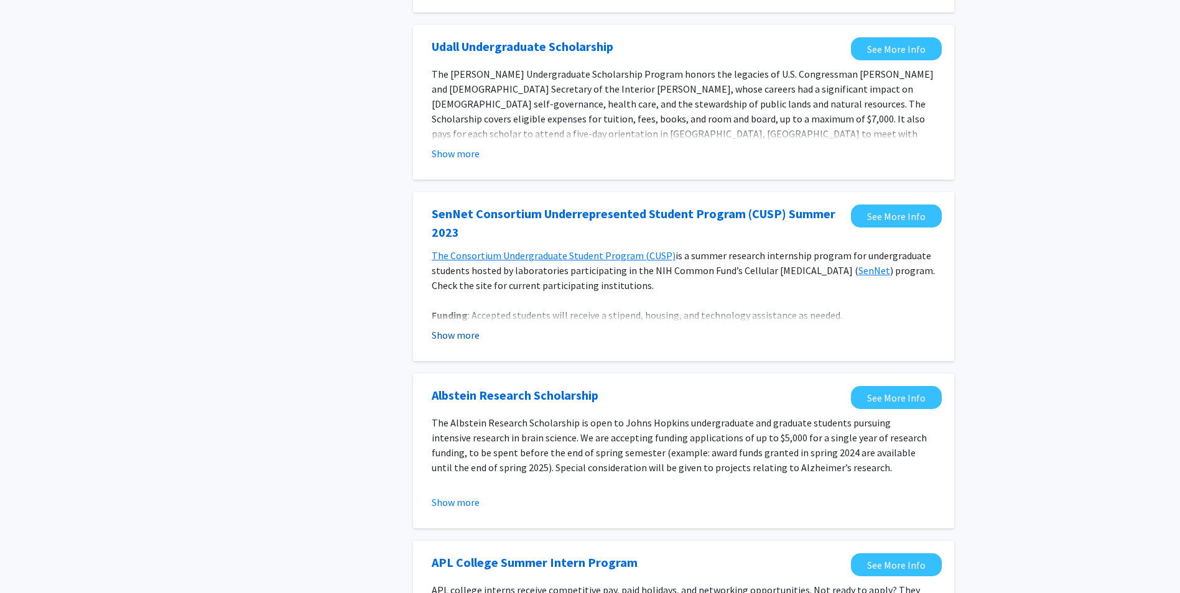
click at [453, 333] on button "Show more" at bounding box center [456, 335] width 48 height 15
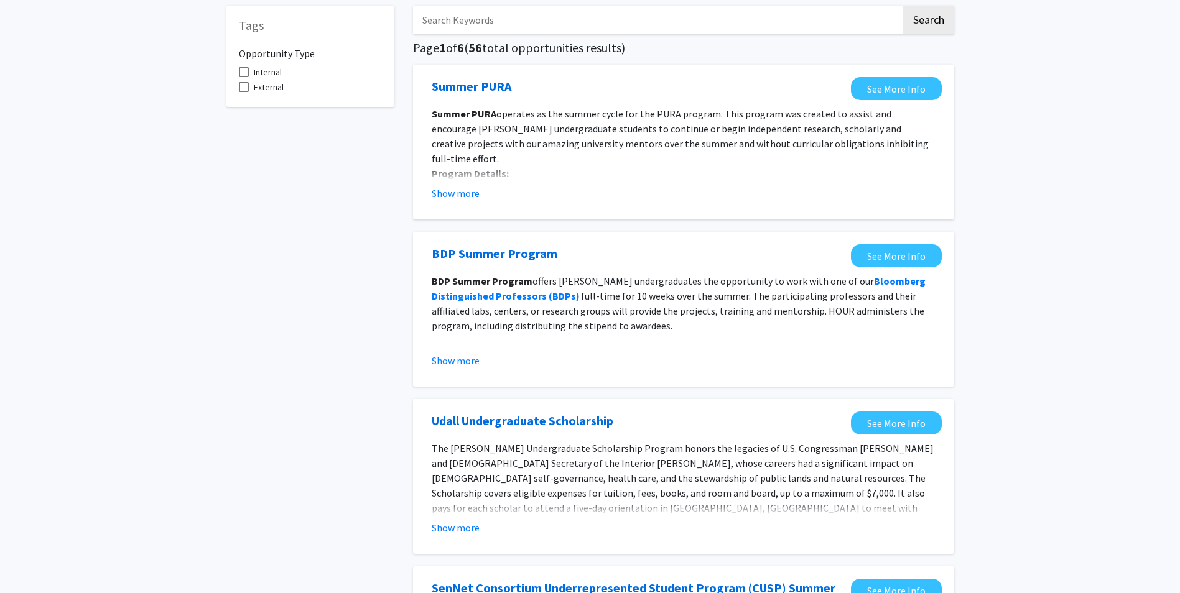
scroll to position [0, 0]
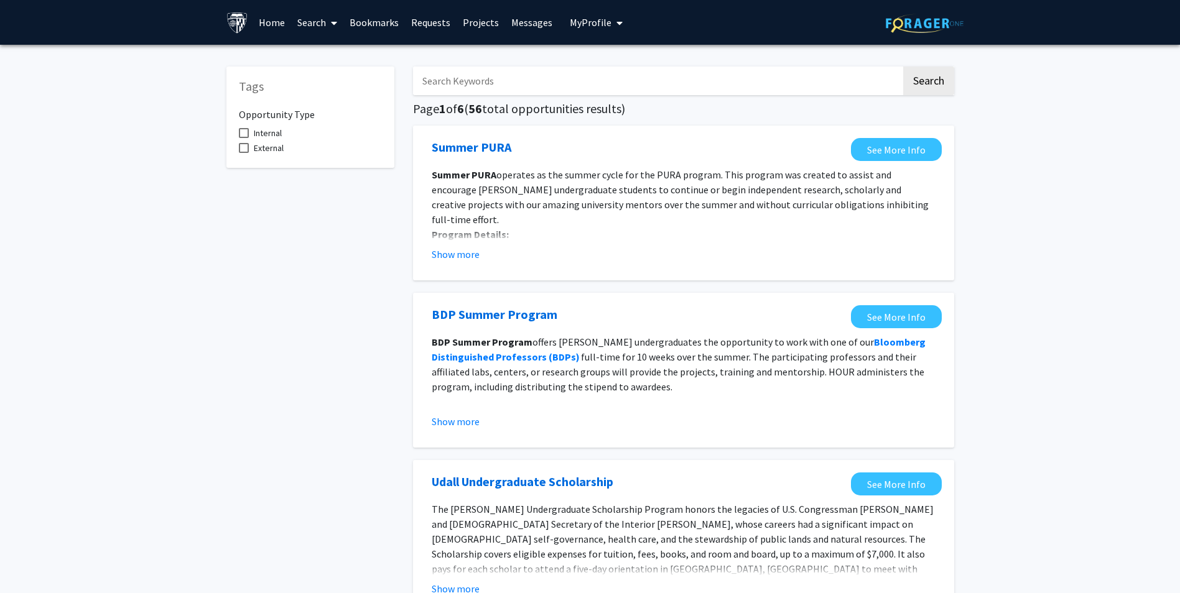
click at [264, 16] on link "Home" at bounding box center [272, 23] width 39 height 44
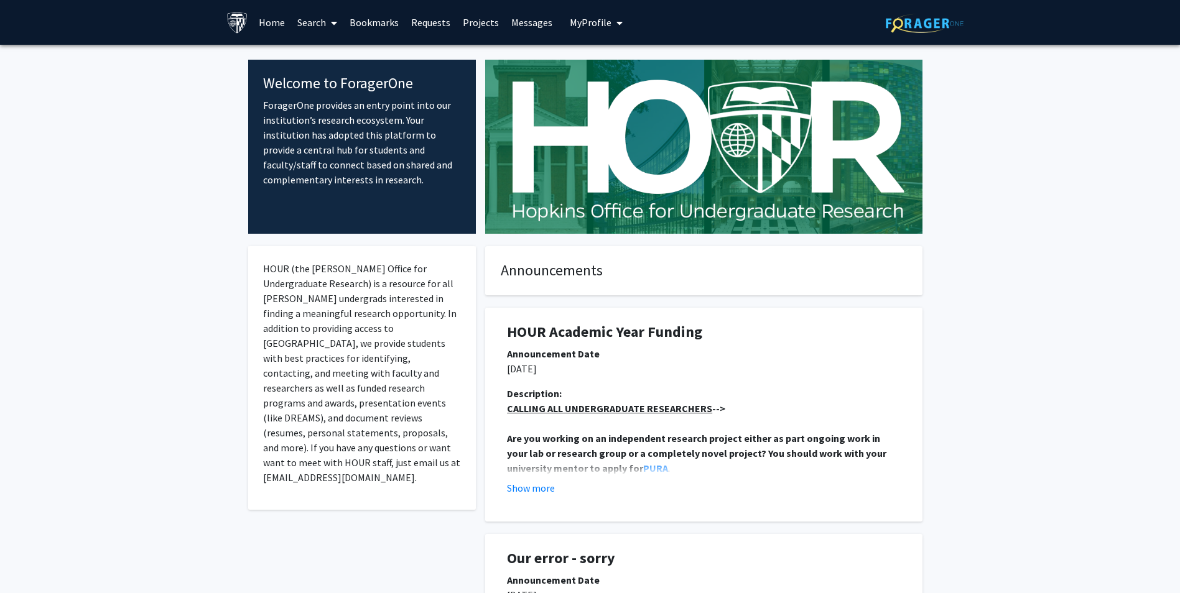
click at [313, 23] on link "Search" at bounding box center [317, 23] width 52 height 44
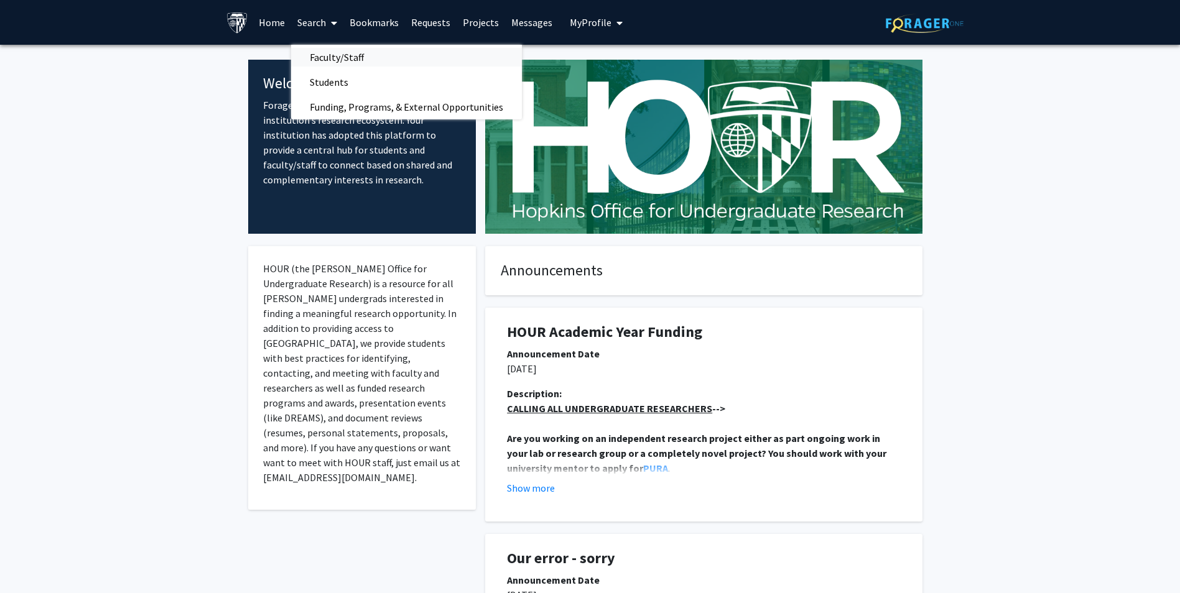
click at [330, 60] on span "Faculty/Staff" at bounding box center [336, 57] width 91 height 25
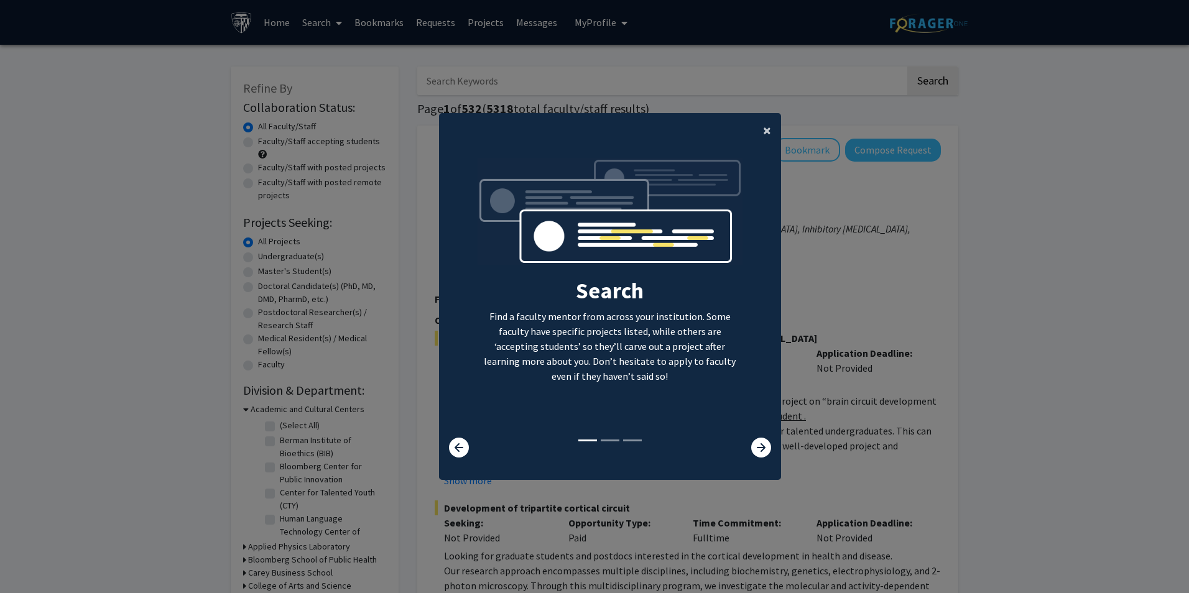
click at [763, 136] on span "×" at bounding box center [767, 130] width 8 height 19
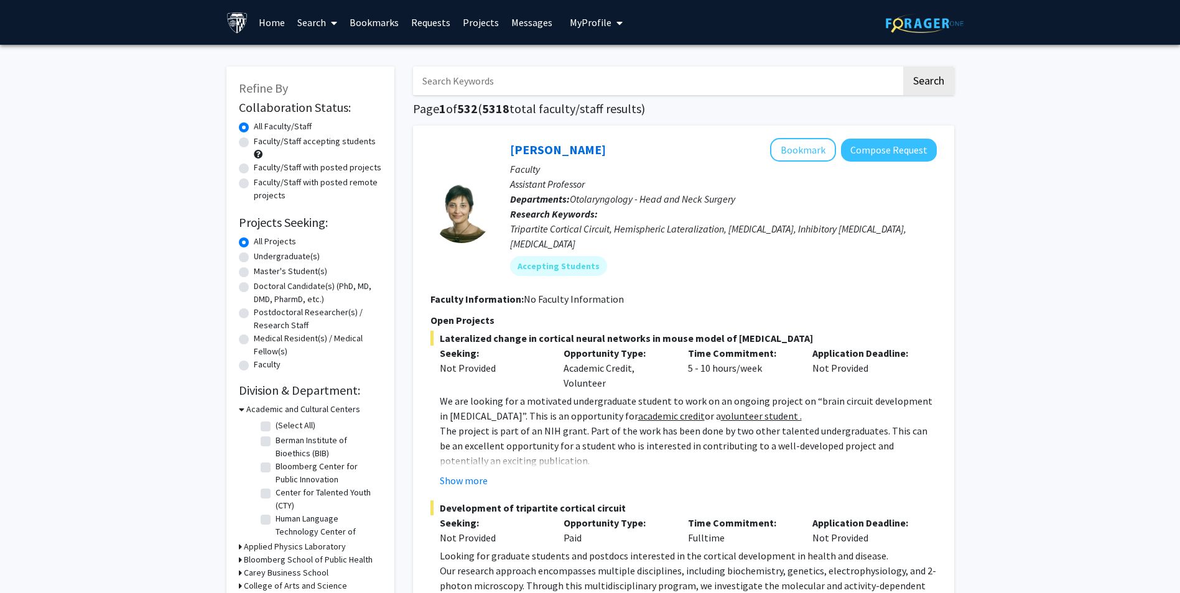
click at [254, 259] on label "Undergraduate(s)" at bounding box center [287, 256] width 66 height 13
click at [254, 258] on input "Undergraduate(s)" at bounding box center [258, 254] width 8 height 8
radio input "true"
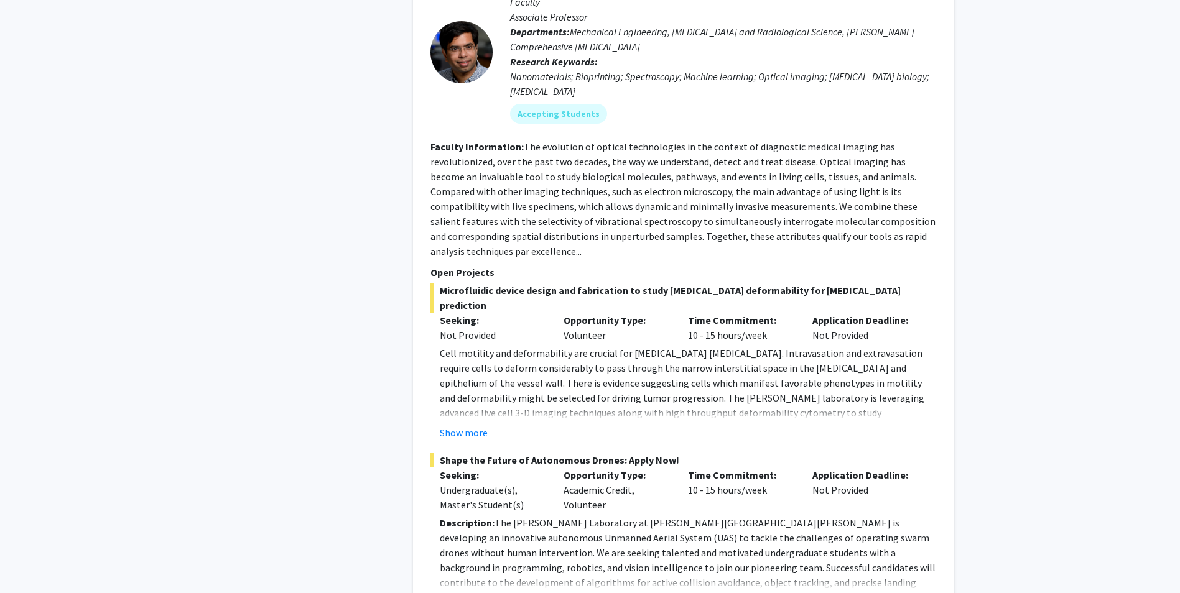
scroll to position [2301, 0]
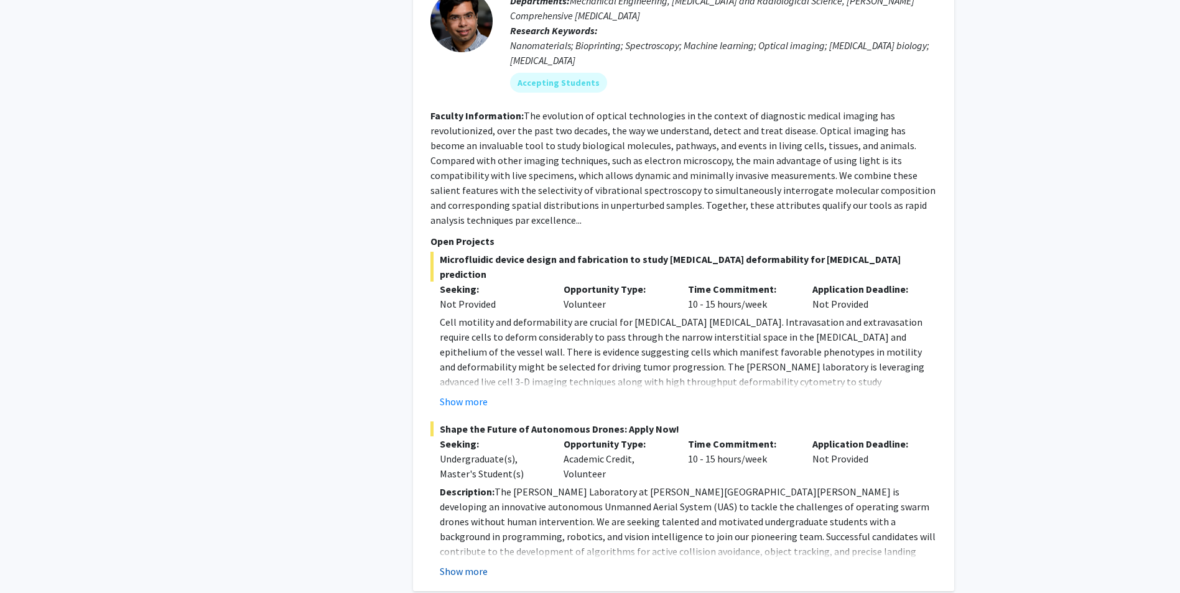
click at [462, 564] on button "Show more" at bounding box center [464, 571] width 48 height 15
click at [472, 394] on button "Show more" at bounding box center [464, 401] width 48 height 15
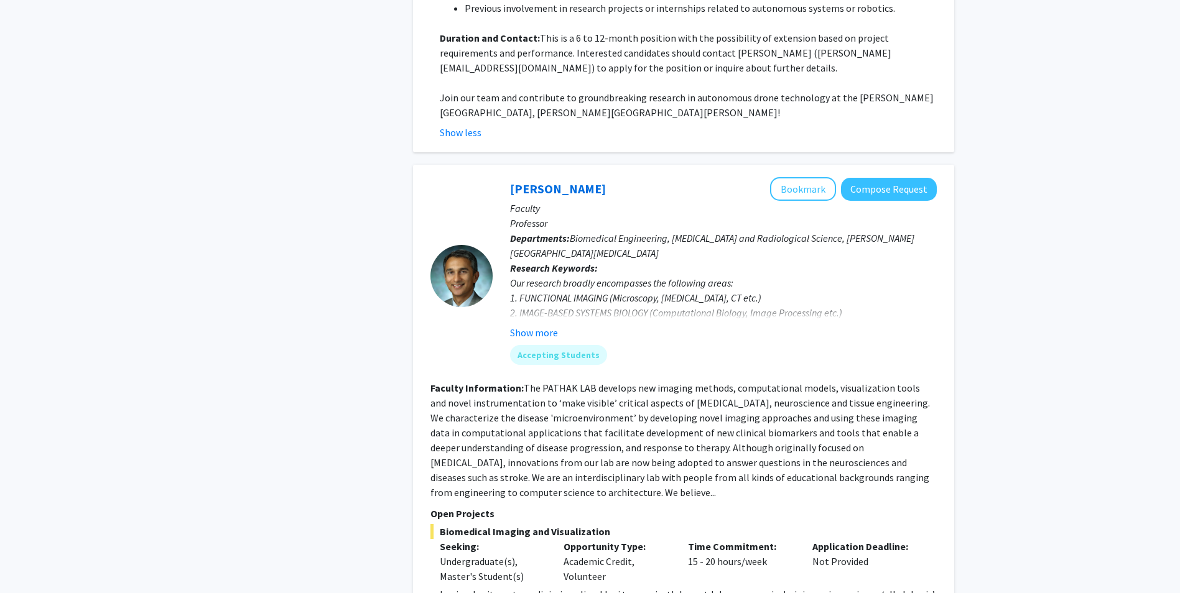
scroll to position [3296, 0]
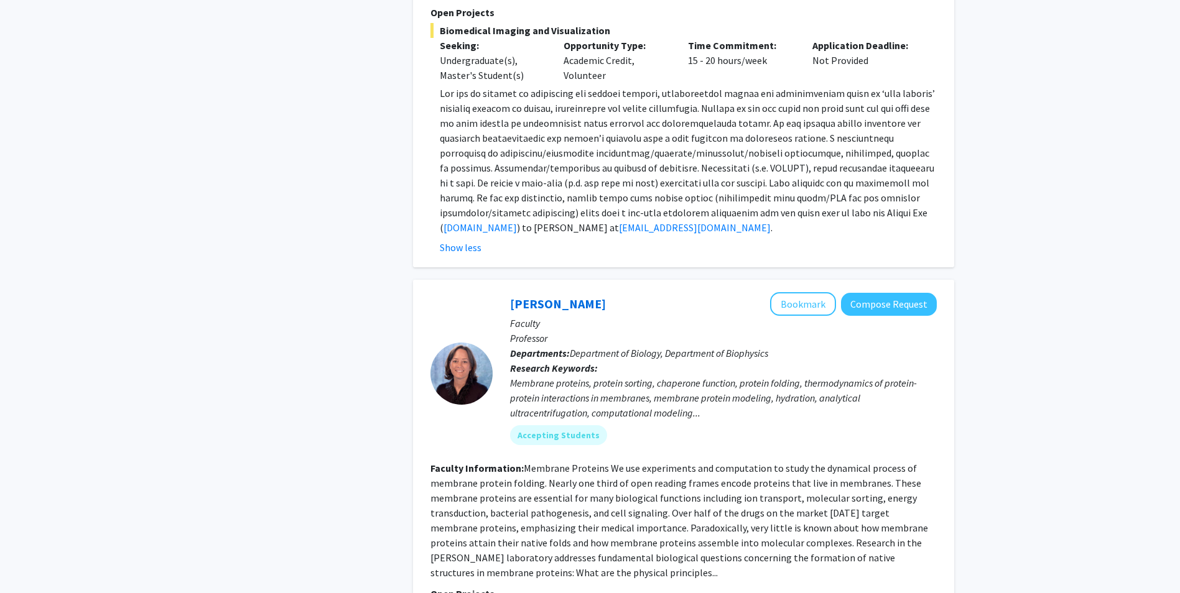
scroll to position [3856, 0]
